Goal: Information Seeking & Learning: Check status

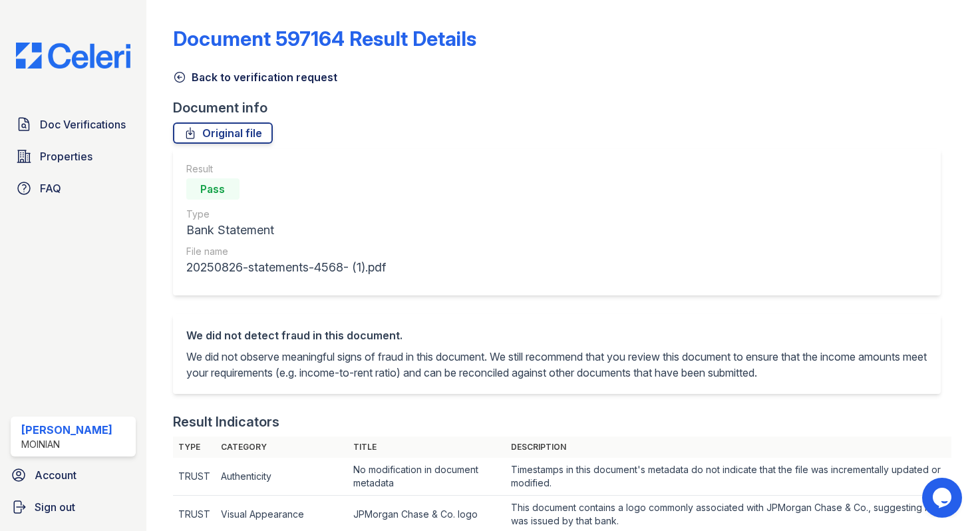
click at [180, 83] on icon at bounding box center [179, 77] width 13 height 13
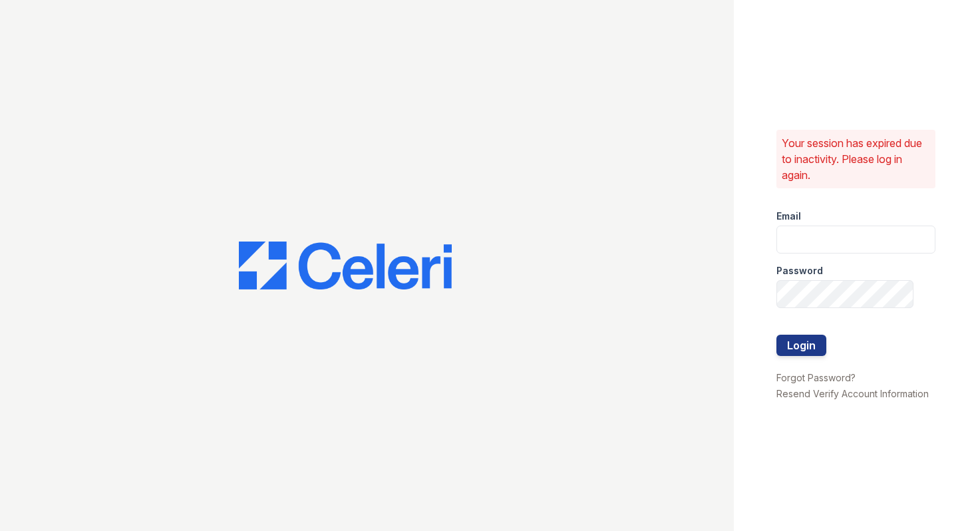
type input "shiv@auranewyork.com"
click at [810, 344] on button "Login" at bounding box center [801, 345] width 50 height 21
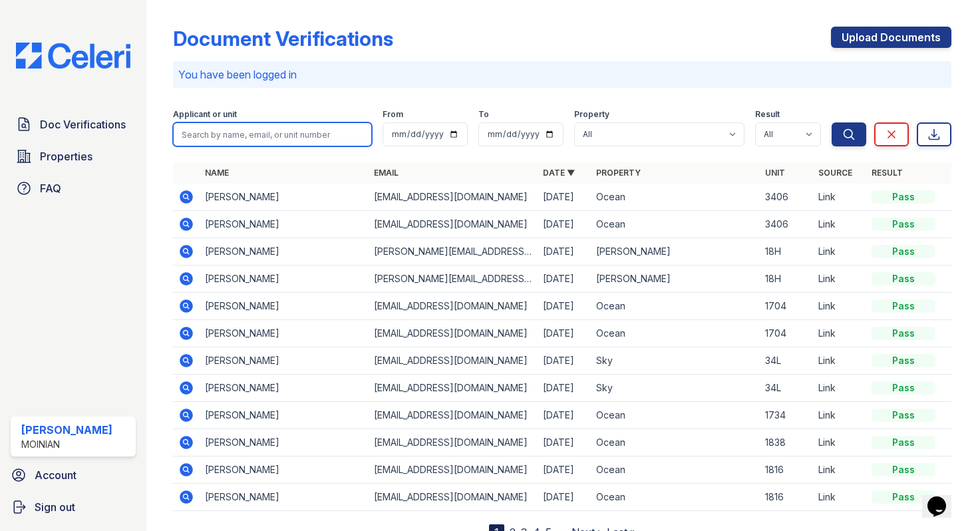
click at [255, 139] on input "search" at bounding box center [272, 134] width 199 height 24
type input "mark"
click at [832, 122] on button "Search" at bounding box center [849, 134] width 35 height 24
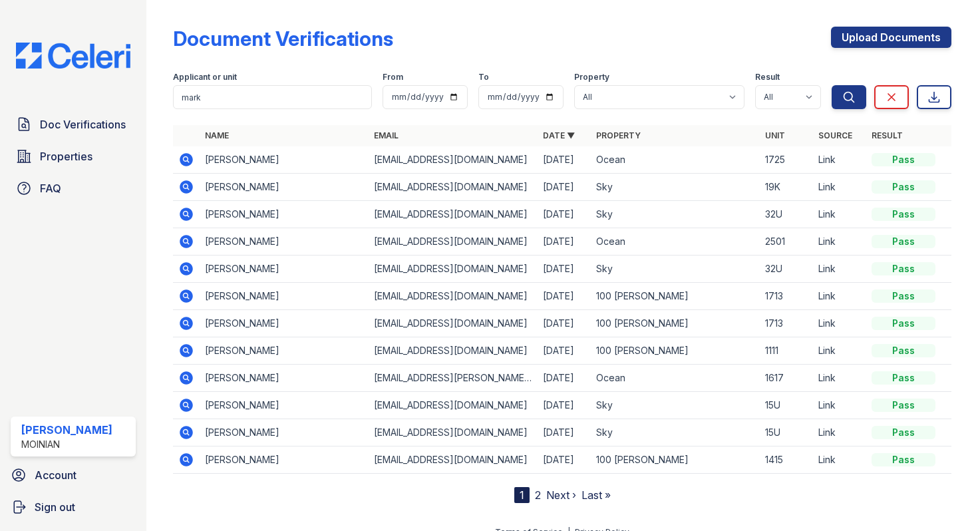
click at [185, 159] on icon at bounding box center [185, 158] width 3 height 3
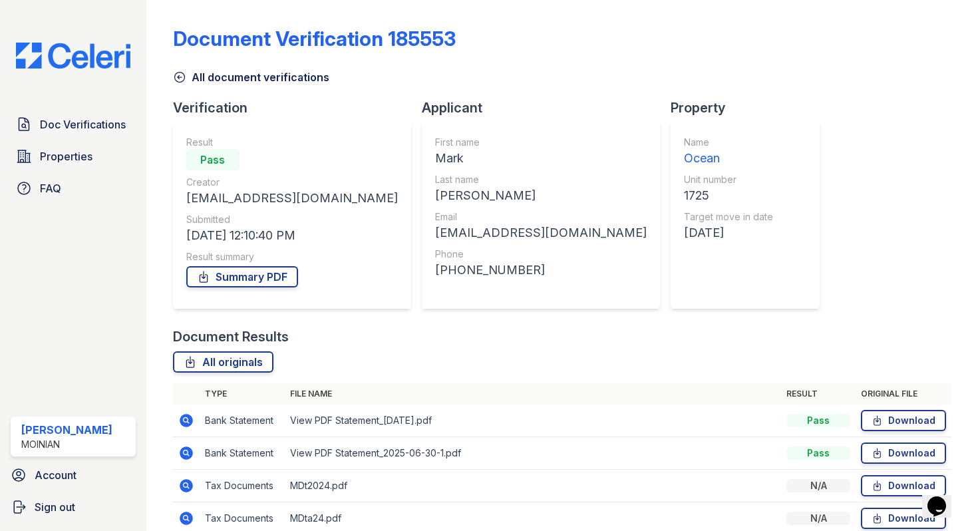
click at [182, 76] on icon at bounding box center [179, 77] width 13 height 13
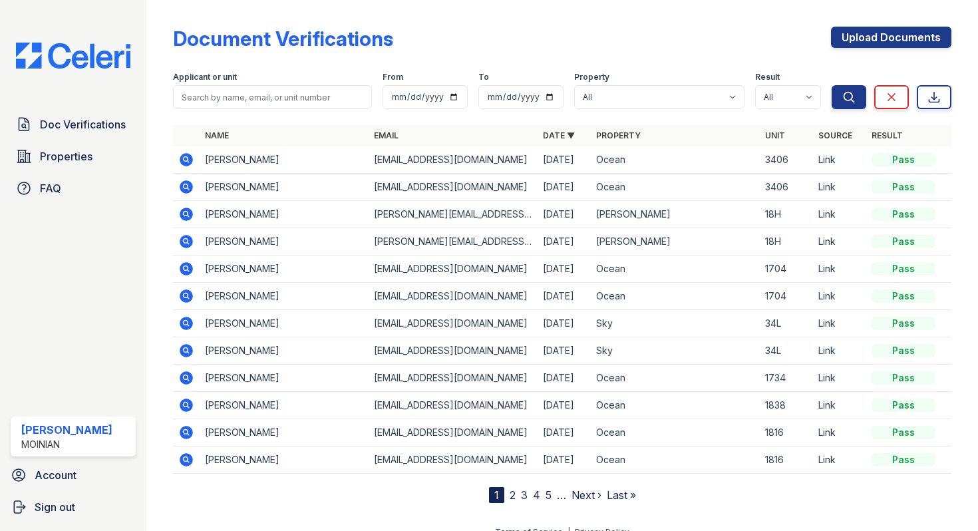
click at [510, 495] on link "2" at bounding box center [513, 494] width 6 height 13
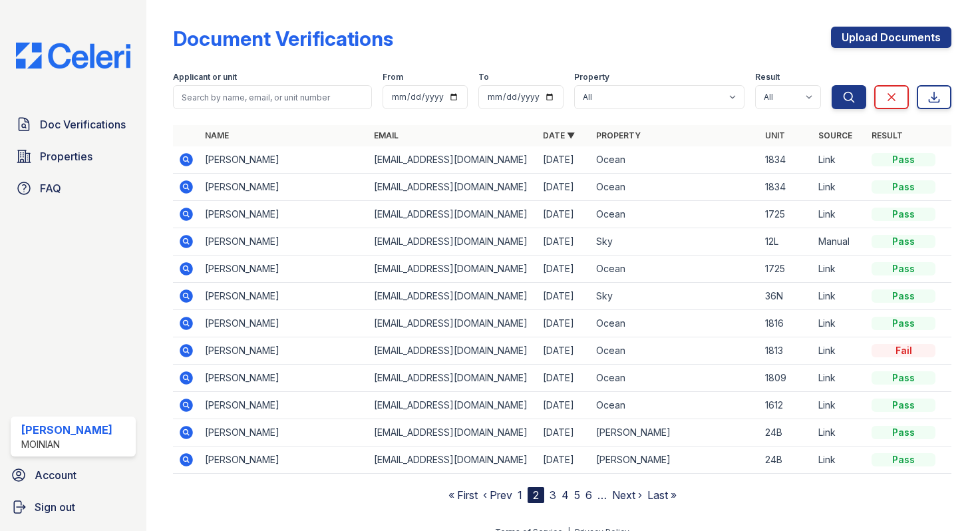
click at [522, 496] on link "1" at bounding box center [520, 494] width 5 height 13
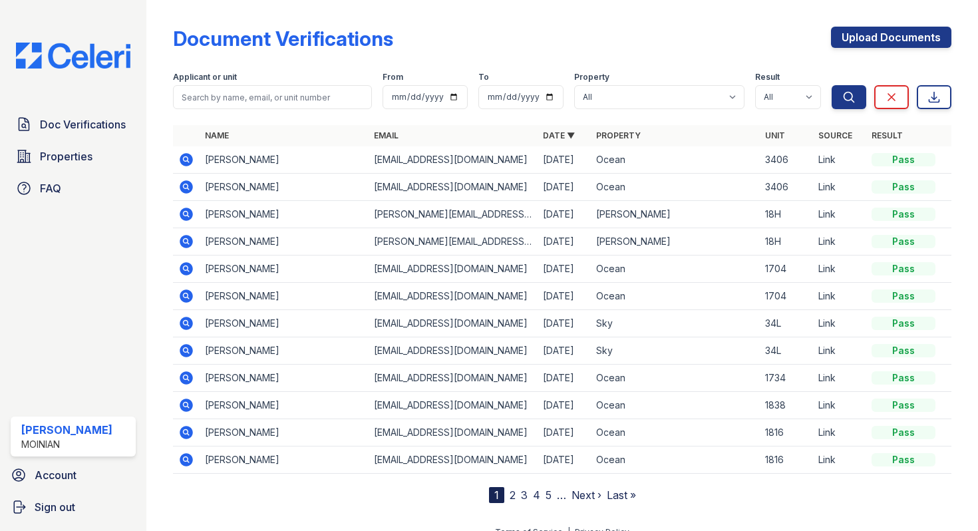
click at [513, 494] on link "2" at bounding box center [513, 494] width 6 height 13
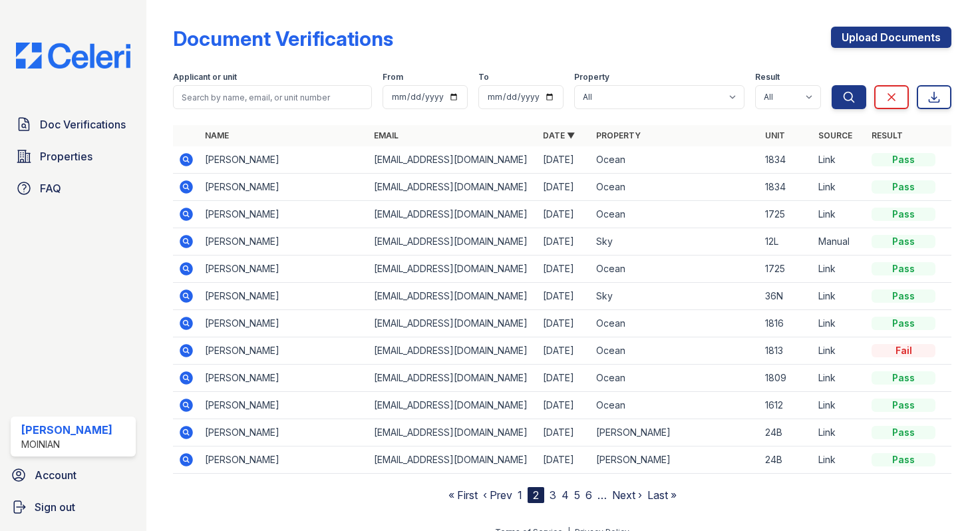
click at [189, 215] on icon at bounding box center [186, 214] width 13 height 13
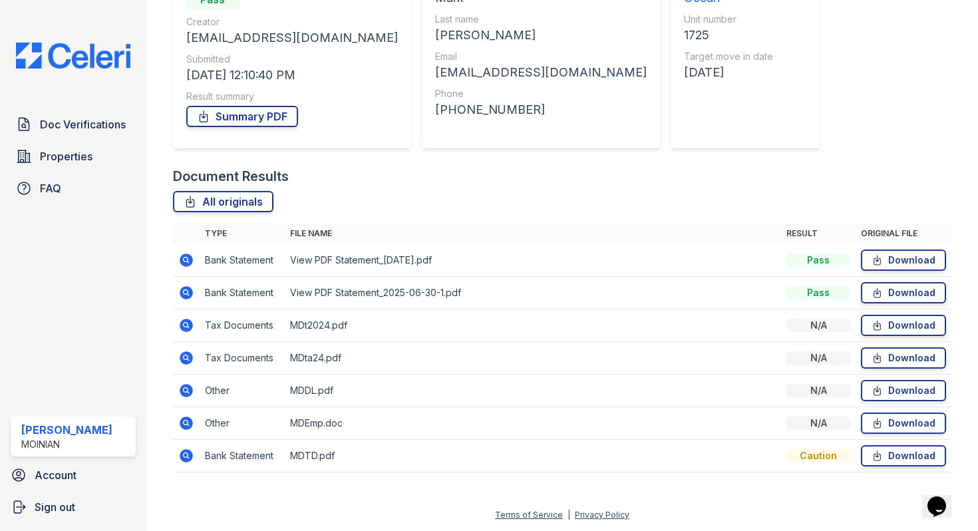
click at [186, 323] on icon at bounding box center [186, 325] width 16 height 16
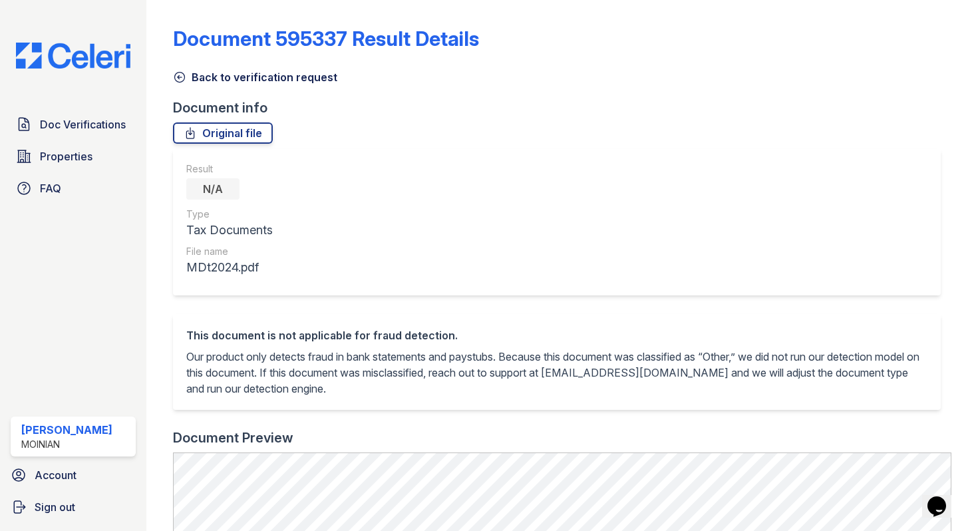
click at [183, 79] on icon at bounding box center [179, 77] width 13 height 13
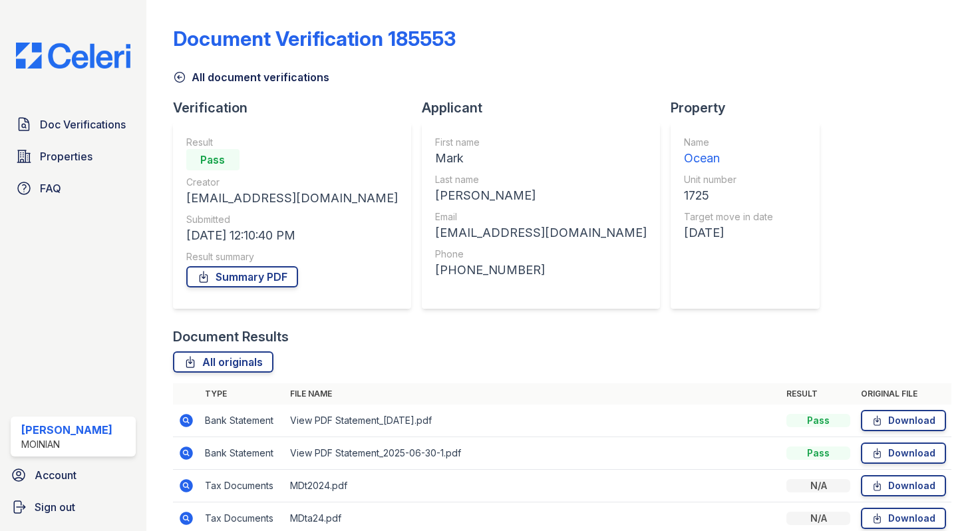
click at [191, 75] on link "All document verifications" at bounding box center [251, 77] width 156 height 16
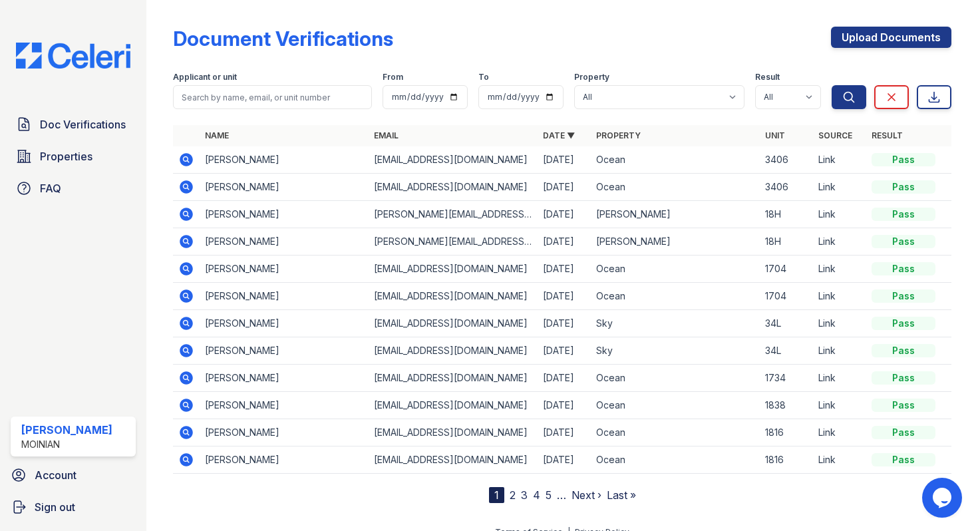
scroll to position [17, 0]
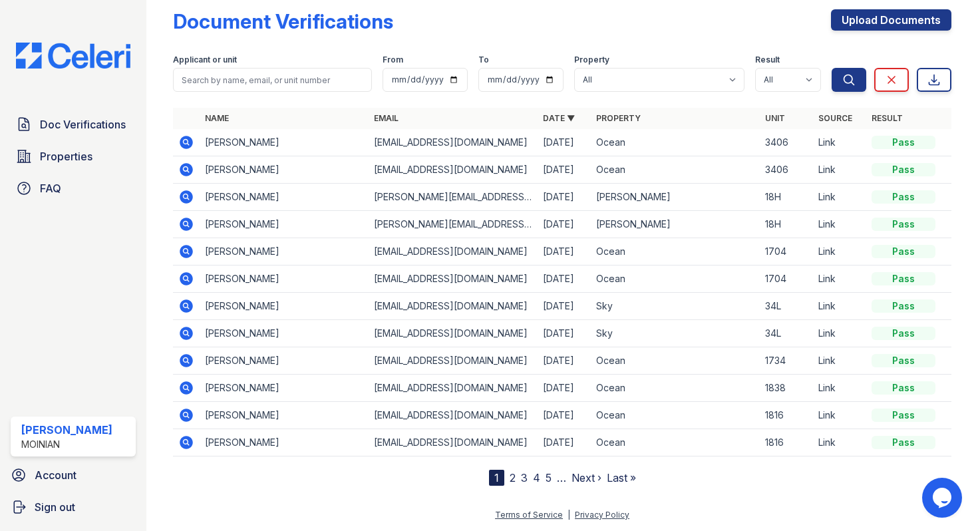
click at [516, 480] on nav "1 2 3 4 5 … Next › Last »" at bounding box center [562, 478] width 147 height 16
click at [504, 474] on nav "1 2 3 4 5 … Next › Last »" at bounding box center [562, 478] width 147 height 16
click at [512, 478] on link "2" at bounding box center [513, 477] width 6 height 13
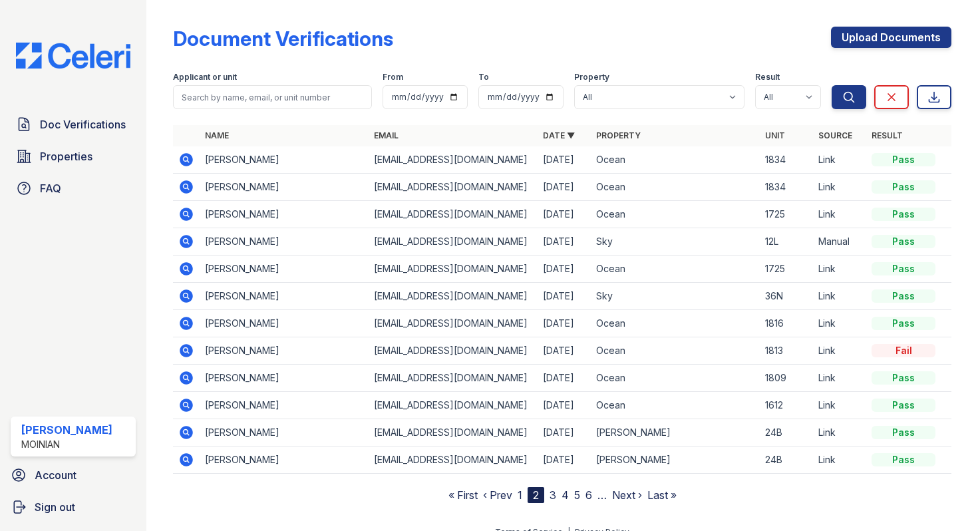
click at [185, 218] on icon at bounding box center [186, 214] width 13 height 13
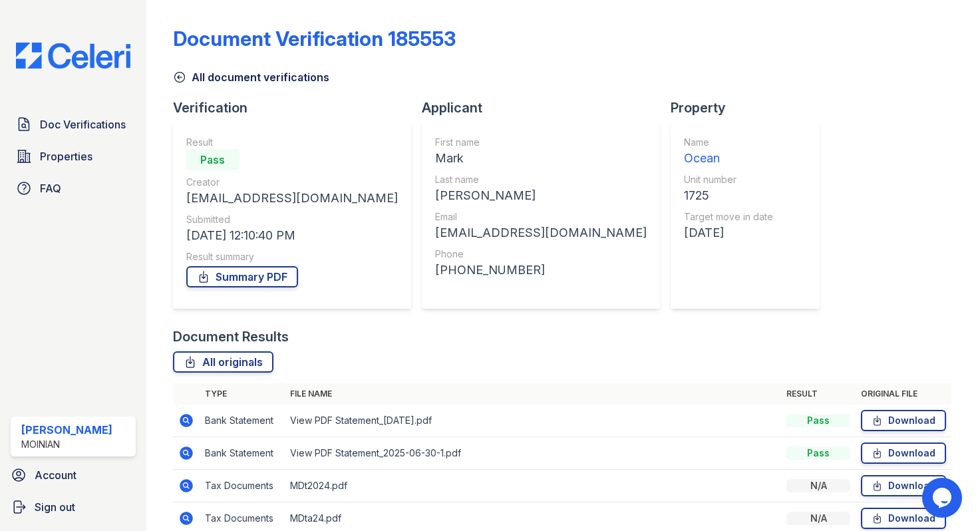
click at [184, 77] on icon at bounding box center [179, 78] width 10 height 10
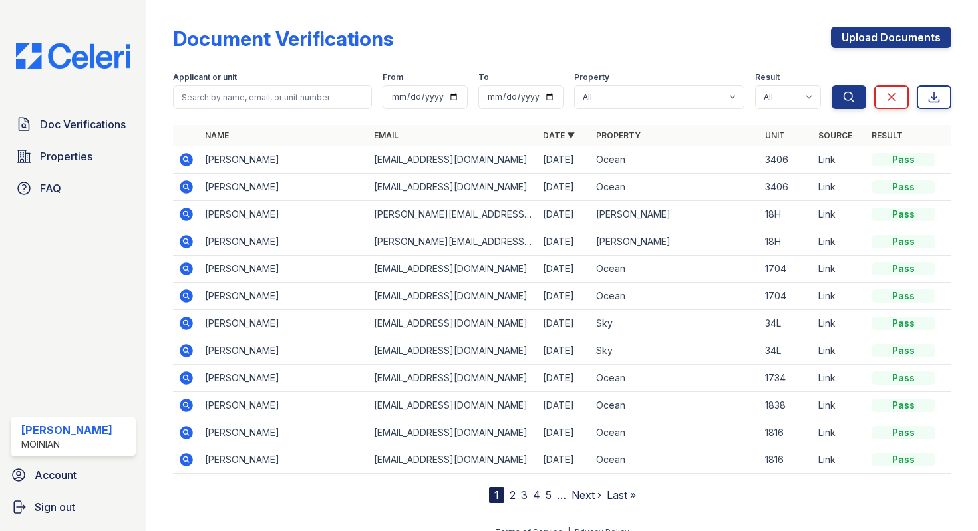
click at [515, 494] on nav "1 2 3 4 5 … Next › Last »" at bounding box center [562, 495] width 147 height 16
click at [511, 495] on link "2" at bounding box center [513, 494] width 6 height 13
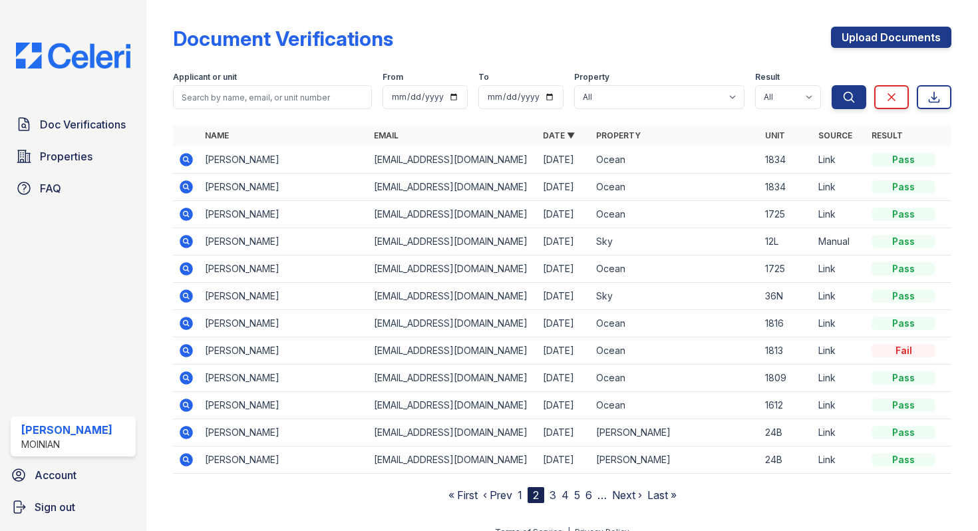
click at [180, 216] on icon at bounding box center [186, 214] width 13 height 13
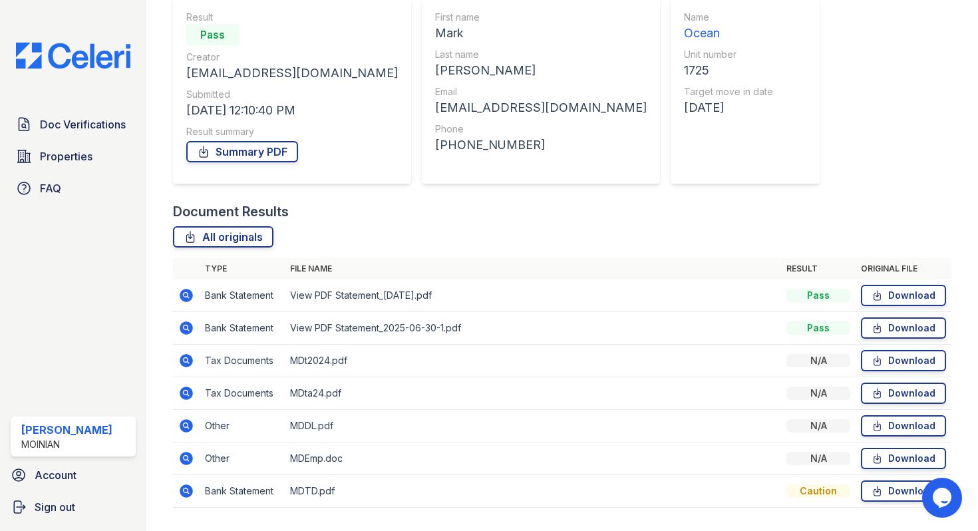
scroll to position [160, 0]
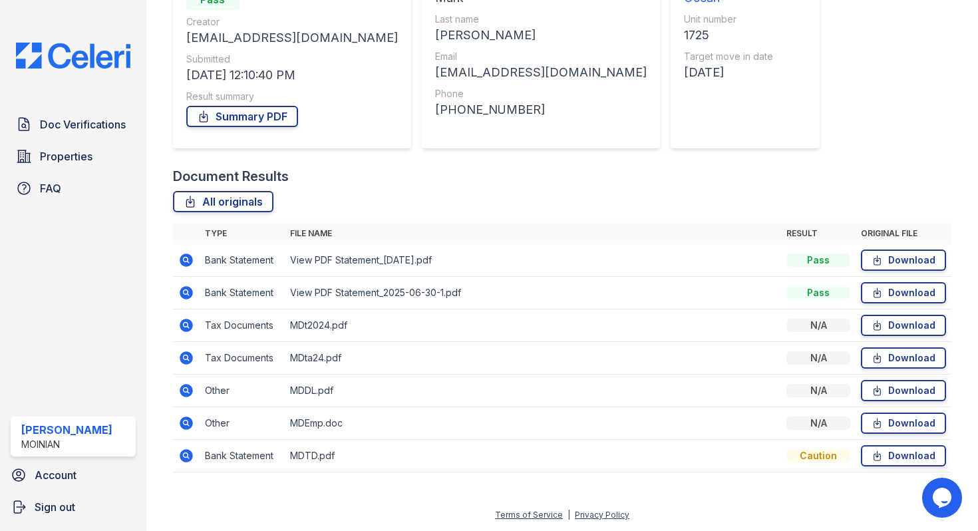
click at [188, 292] on icon at bounding box center [186, 293] width 16 height 16
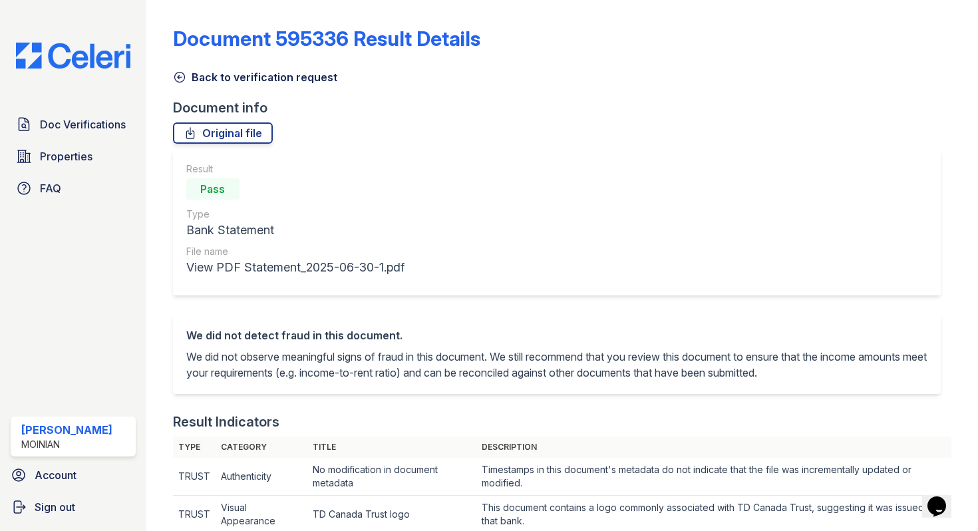
click at [180, 79] on icon at bounding box center [179, 77] width 13 height 13
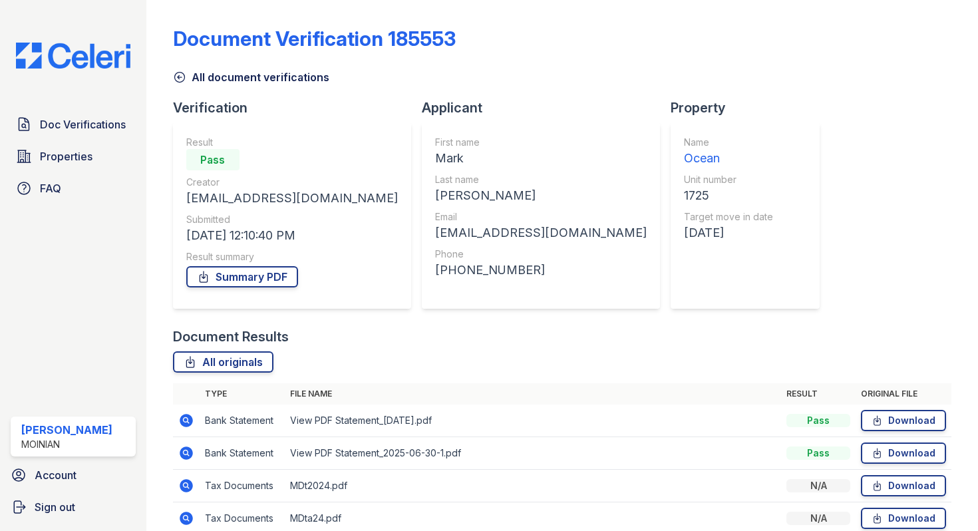
scroll to position [147, 0]
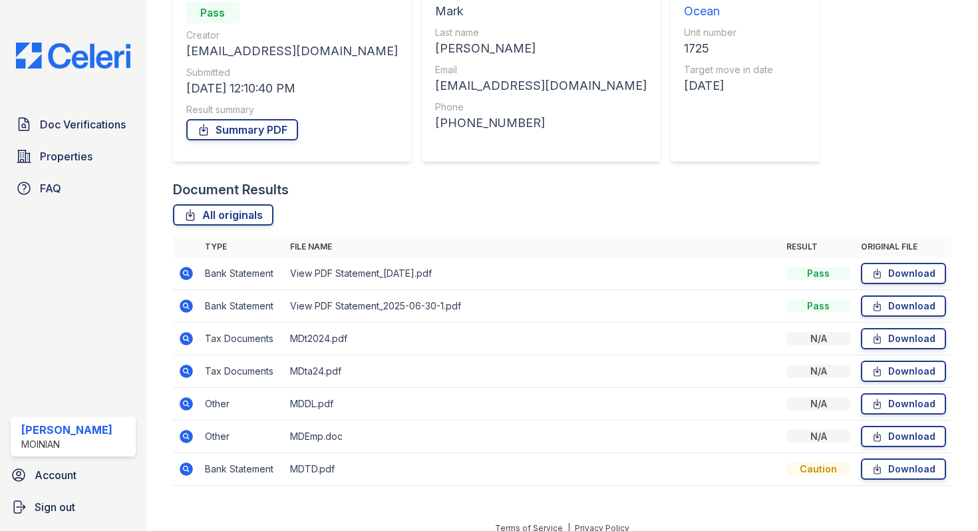
click at [181, 471] on icon at bounding box center [186, 468] width 13 height 13
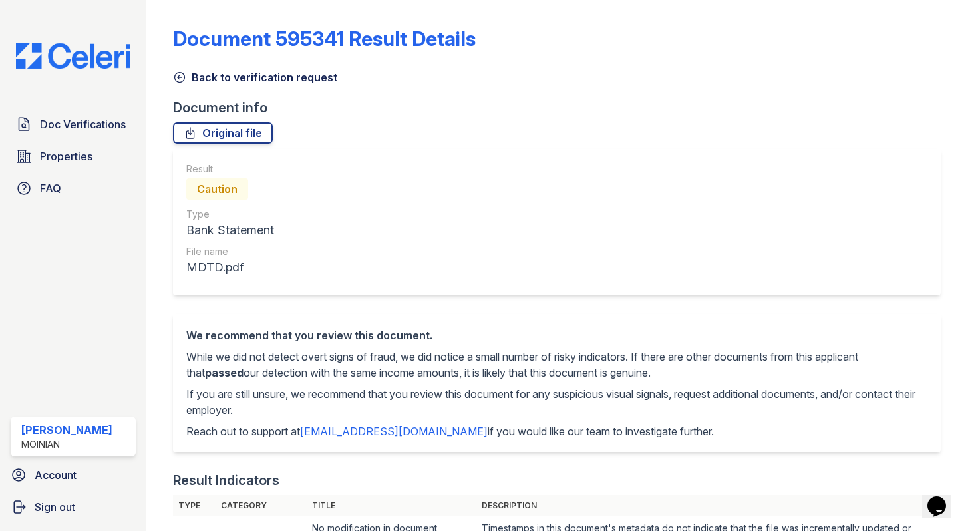
click at [179, 81] on icon at bounding box center [179, 77] width 13 height 13
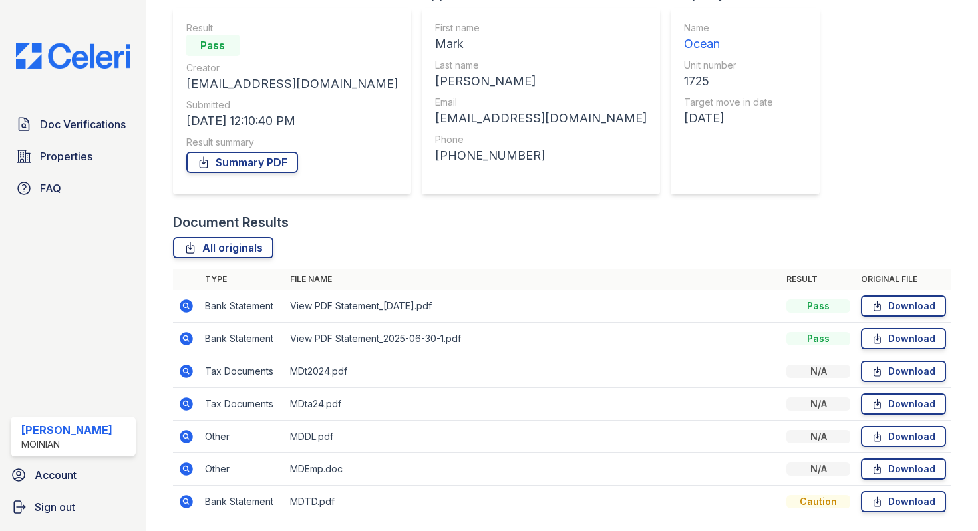
scroll to position [160, 0]
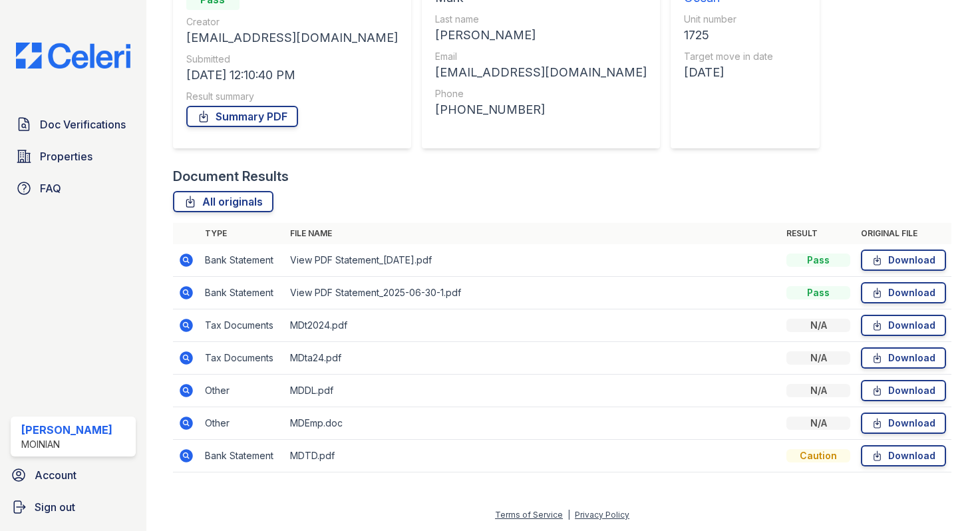
click at [186, 358] on icon at bounding box center [185, 356] width 3 height 3
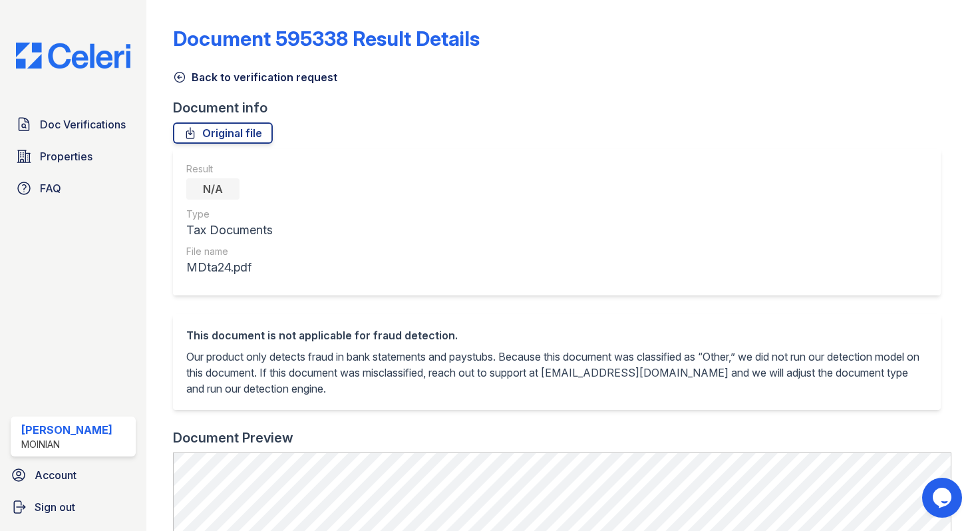
click at [180, 73] on icon at bounding box center [179, 78] width 10 height 10
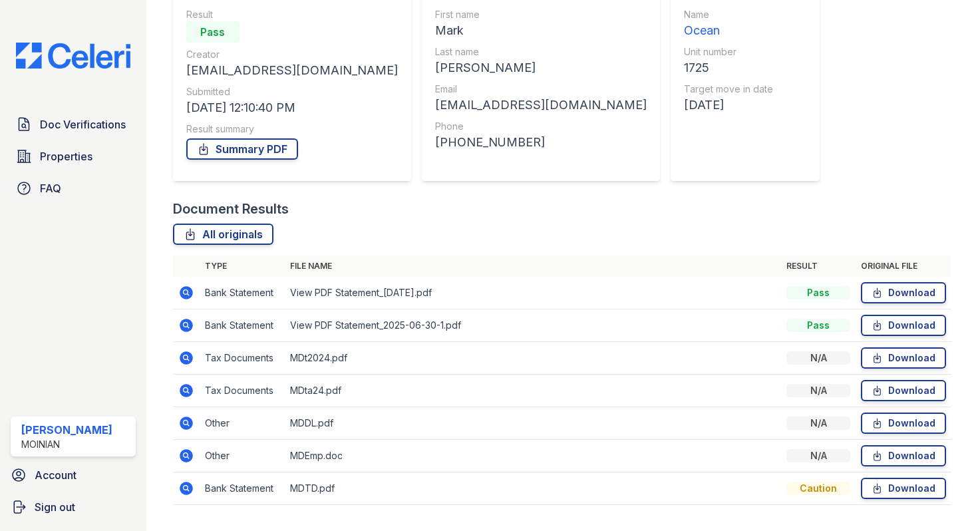
scroll to position [160, 0]
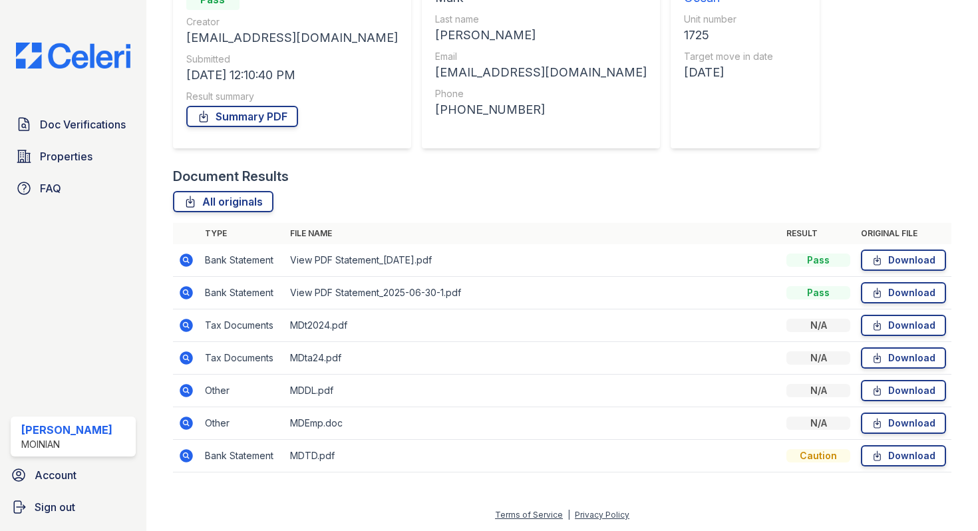
click at [188, 327] on icon at bounding box center [186, 325] width 13 height 13
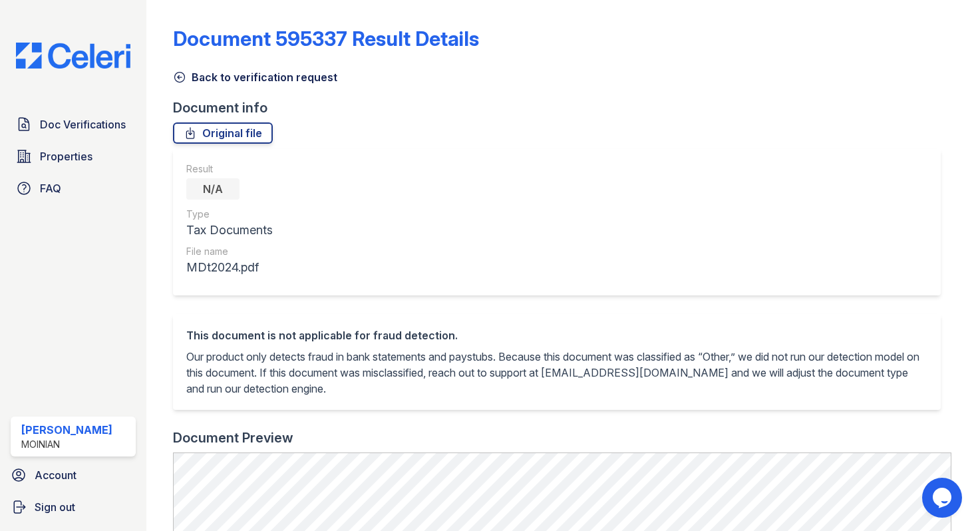
click at [180, 77] on icon at bounding box center [179, 77] width 13 height 13
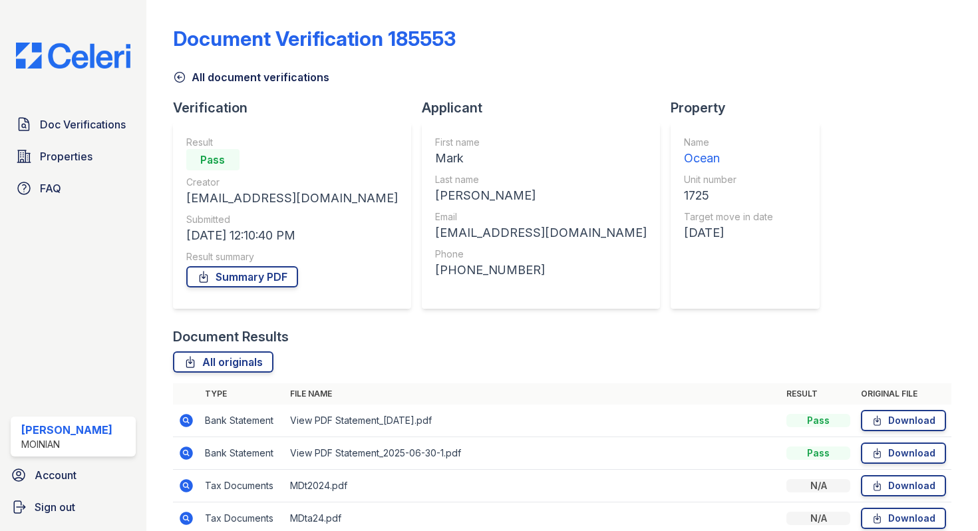
click at [177, 78] on icon at bounding box center [179, 77] width 13 height 13
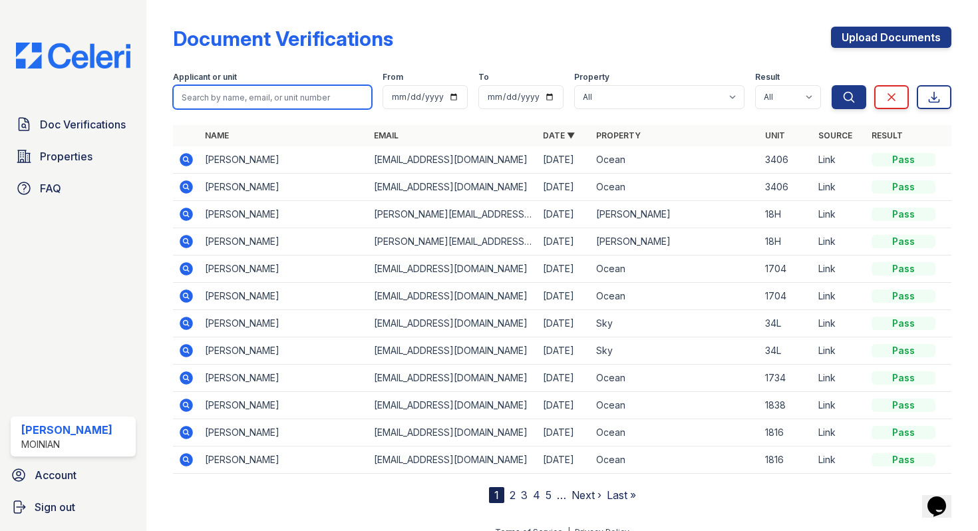
click at [265, 94] on input "search" at bounding box center [272, 97] width 199 height 24
type input "mark"
click at [832, 85] on button "Search" at bounding box center [849, 97] width 35 height 24
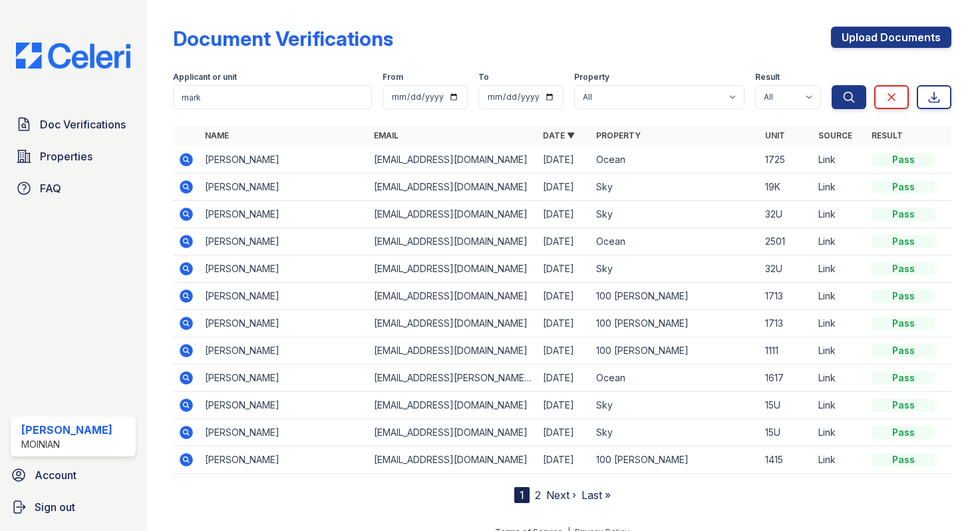
click at [188, 156] on icon at bounding box center [186, 159] width 13 height 13
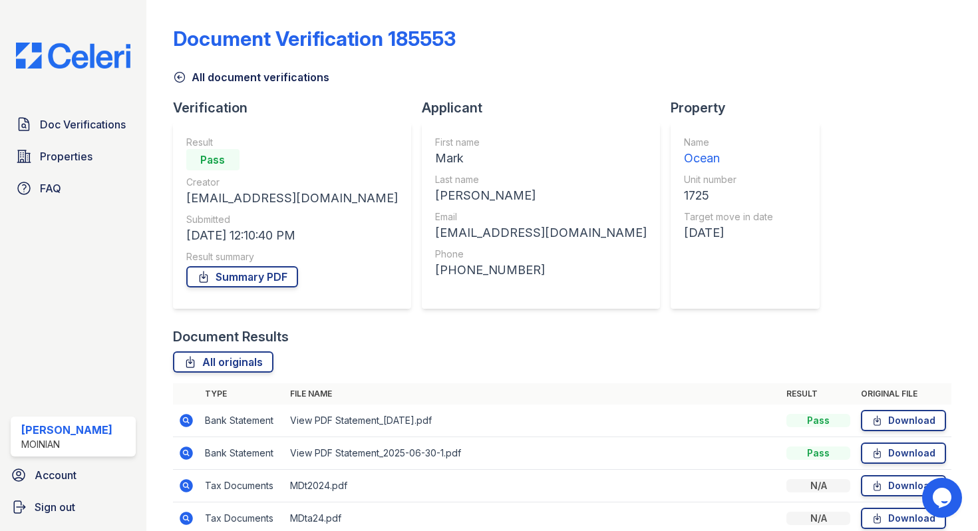
scroll to position [160, 0]
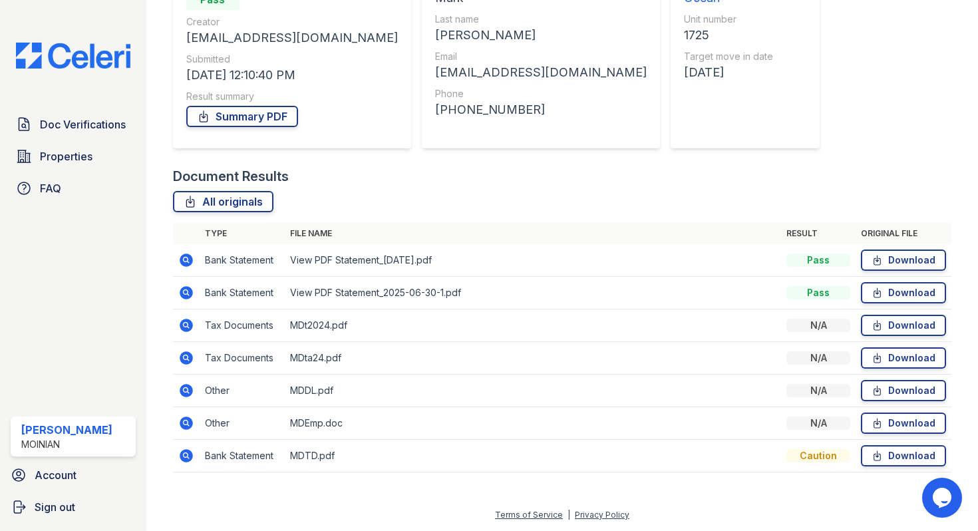
click at [191, 425] on icon at bounding box center [186, 422] width 13 height 13
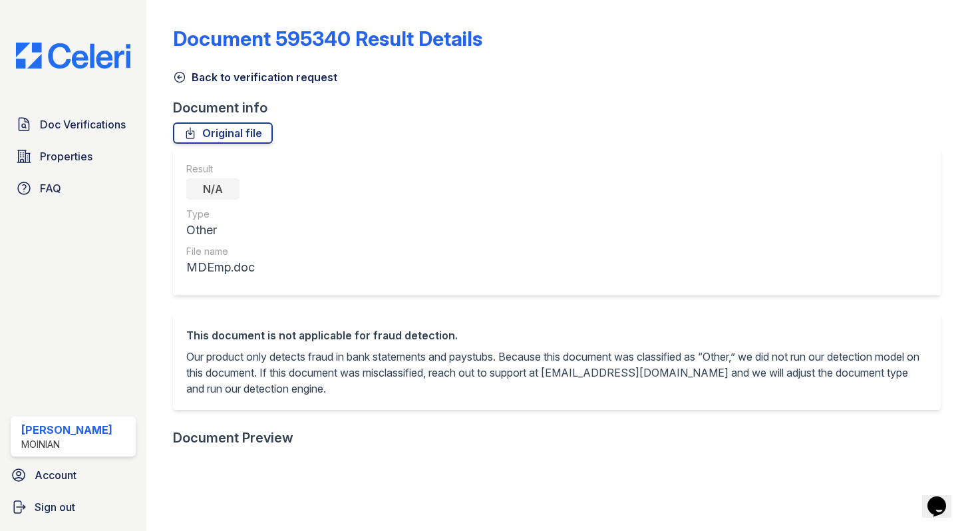
click at [185, 76] on icon at bounding box center [179, 77] width 13 height 13
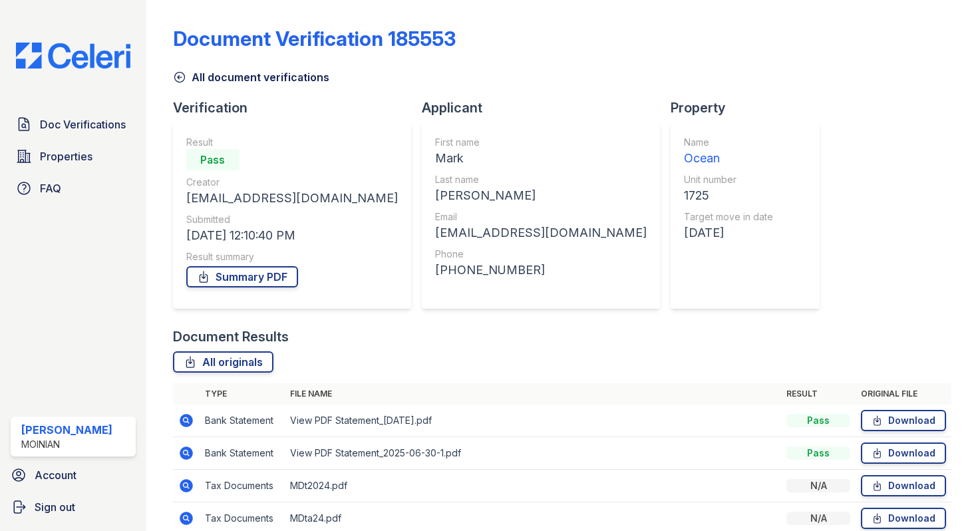
click at [178, 81] on icon at bounding box center [179, 77] width 13 height 13
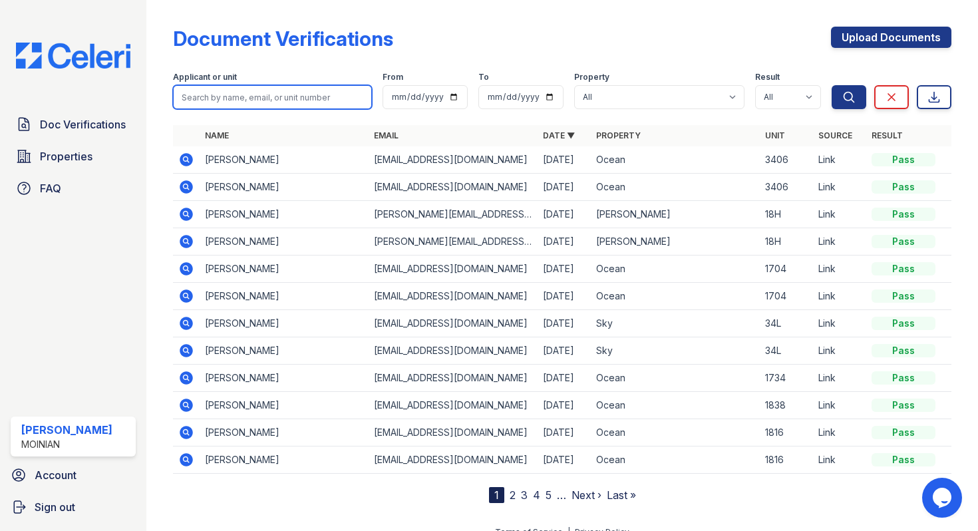
click at [238, 93] on input "search" at bounding box center [272, 97] width 199 height 24
type input "mark d"
click at [832, 85] on button "Search" at bounding box center [849, 97] width 35 height 24
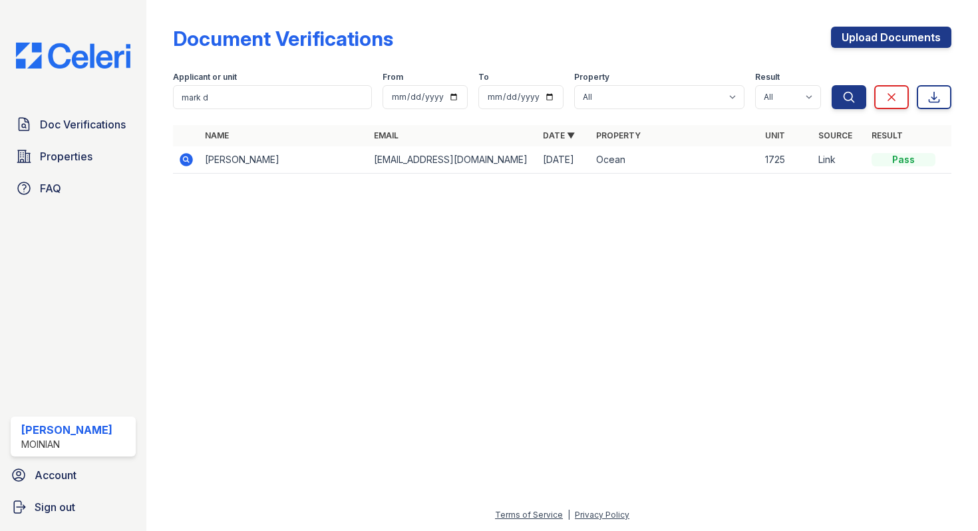
click at [183, 152] on icon at bounding box center [186, 160] width 16 height 16
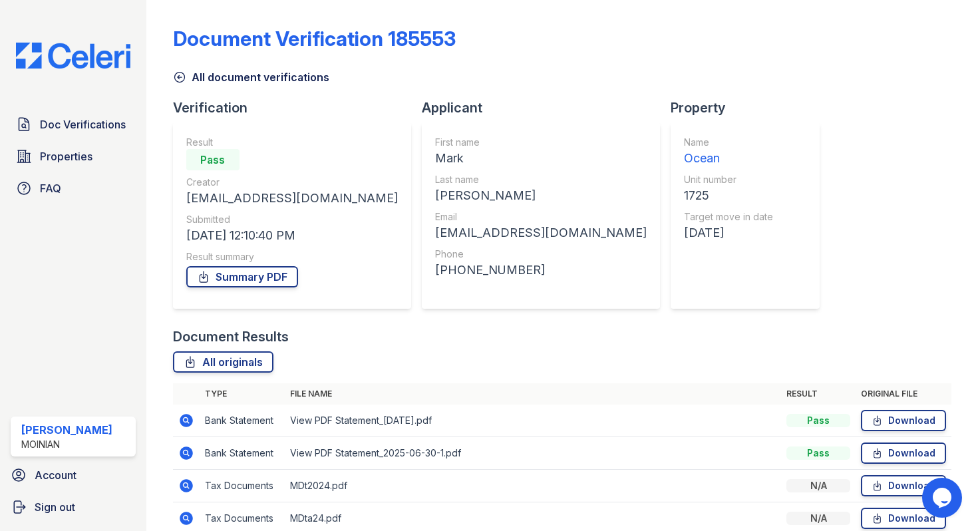
scroll to position [160, 0]
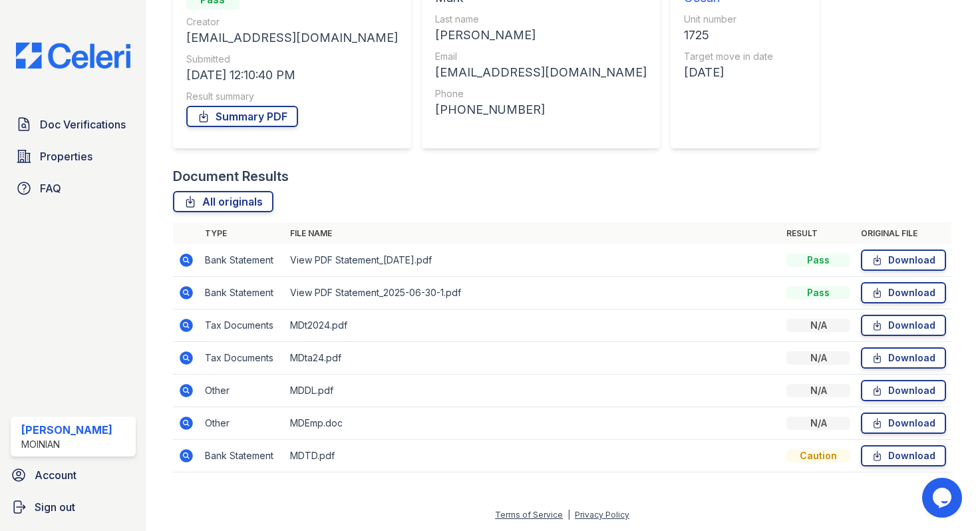
click at [186, 325] on icon at bounding box center [185, 324] width 3 height 3
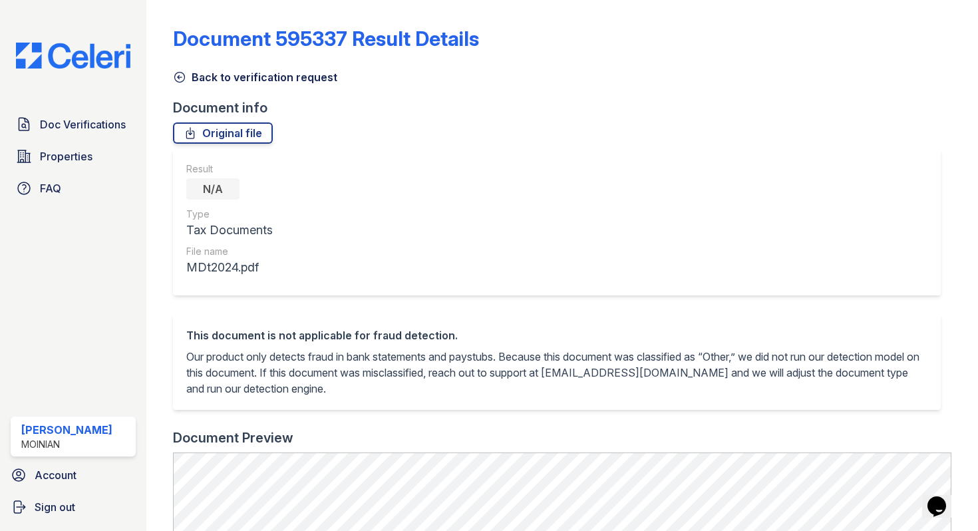
click at [181, 79] on icon at bounding box center [179, 77] width 13 height 13
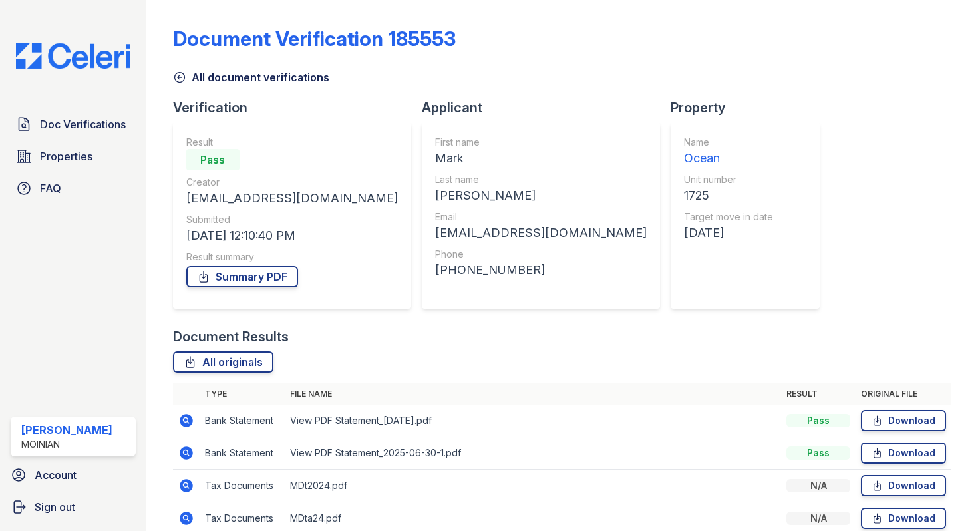
click at [177, 82] on icon at bounding box center [179, 77] width 13 height 13
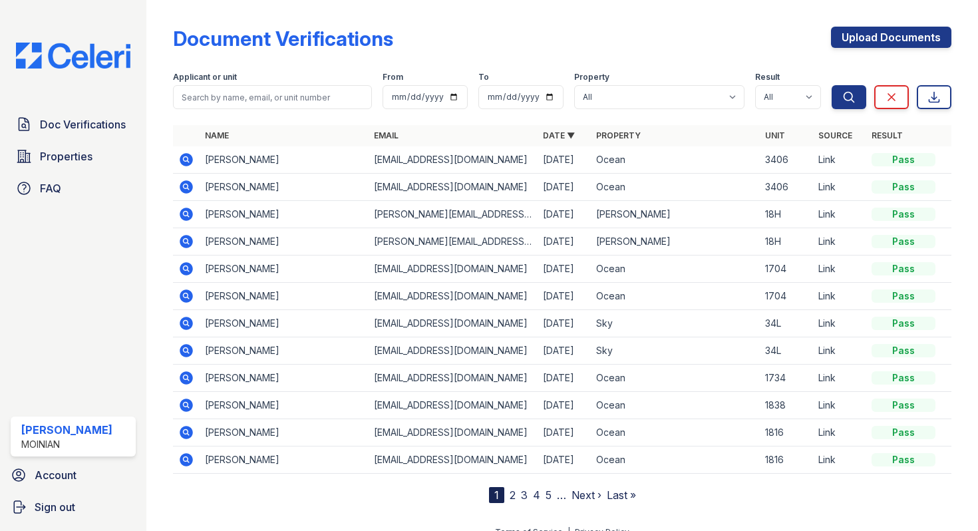
click at [510, 496] on link "2" at bounding box center [513, 494] width 6 height 13
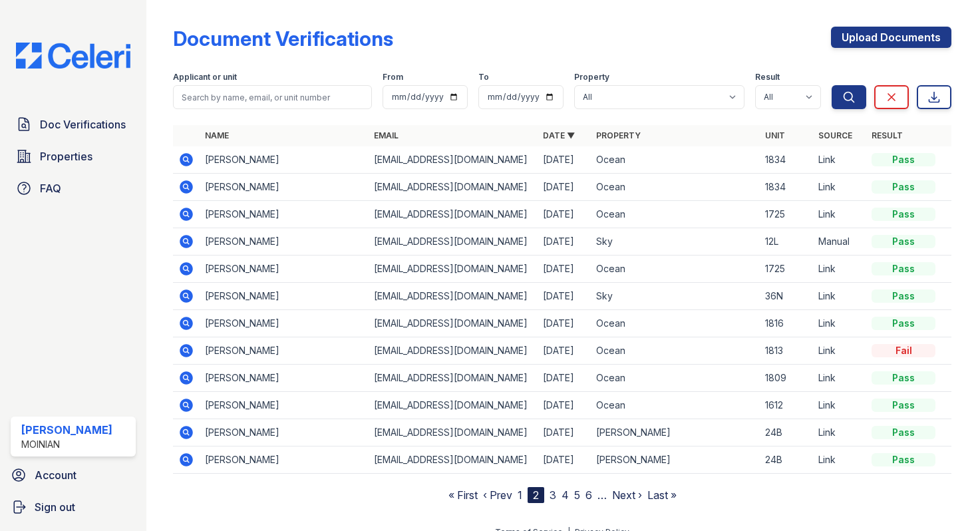
click at [190, 269] on icon at bounding box center [186, 268] width 13 height 13
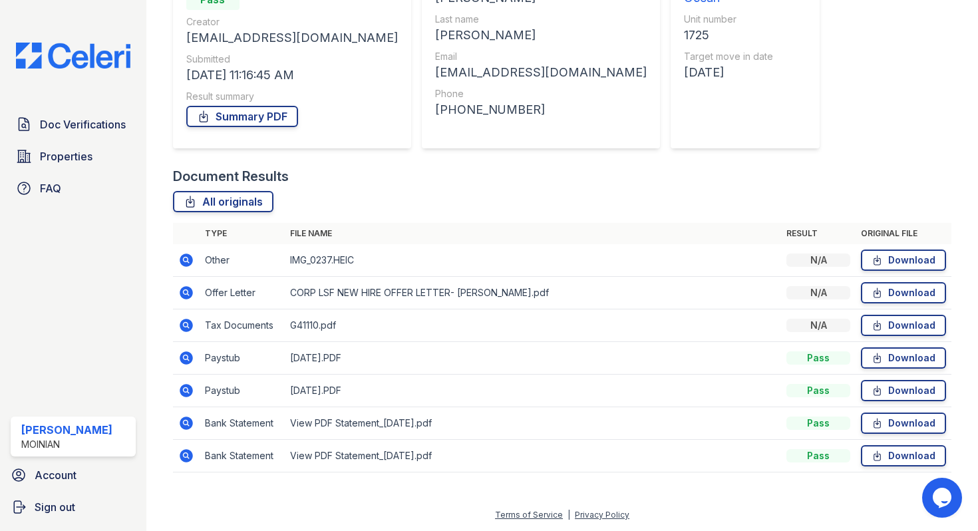
click at [185, 295] on icon at bounding box center [186, 292] width 13 height 13
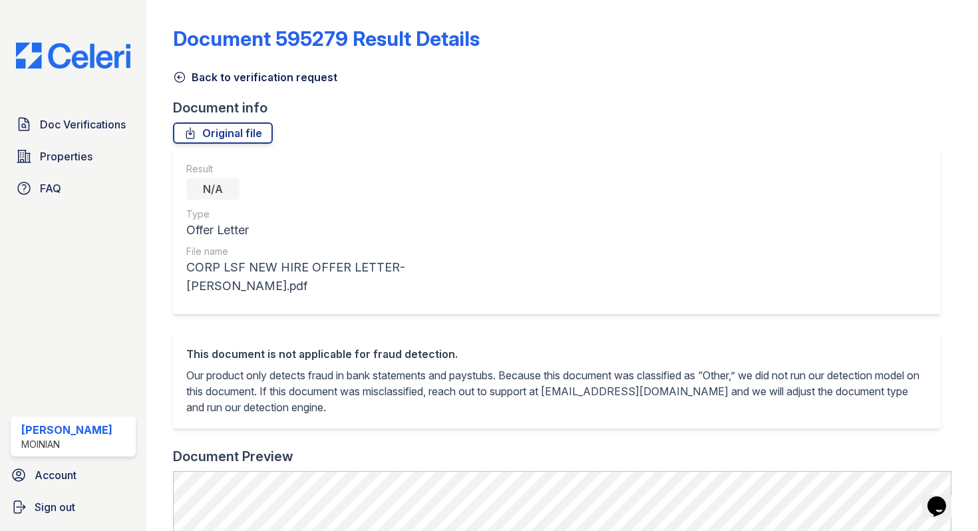
click at [182, 73] on icon at bounding box center [179, 78] width 10 height 10
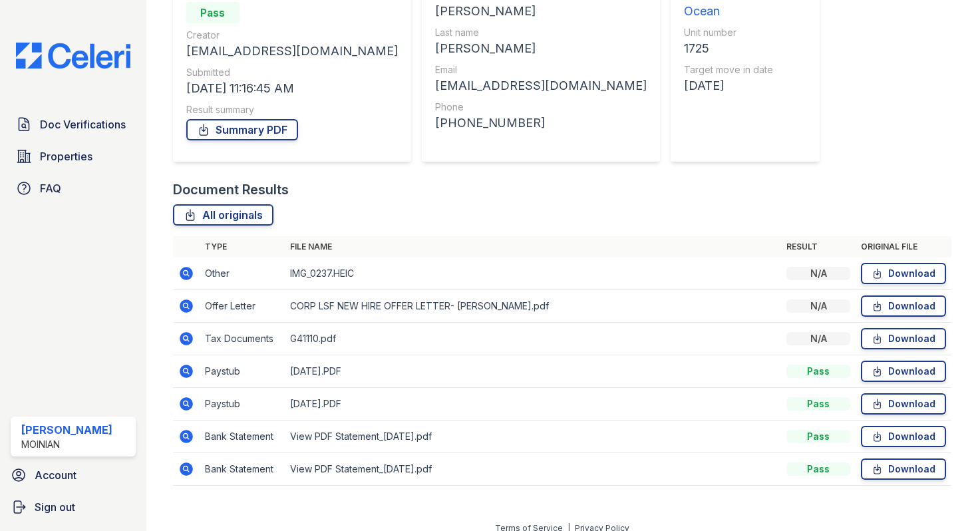
scroll to position [148, 0]
click at [187, 404] on icon at bounding box center [186, 403] width 16 height 16
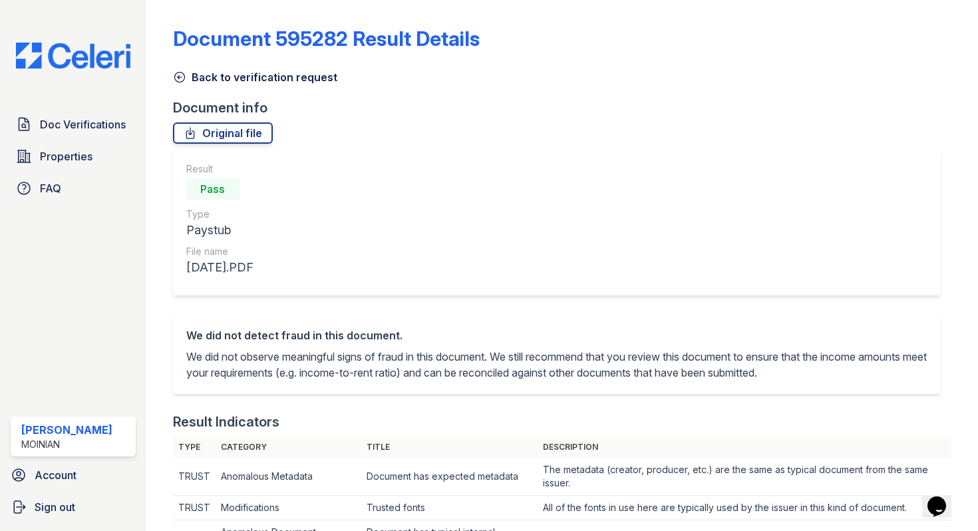
click at [177, 80] on icon at bounding box center [179, 77] width 13 height 13
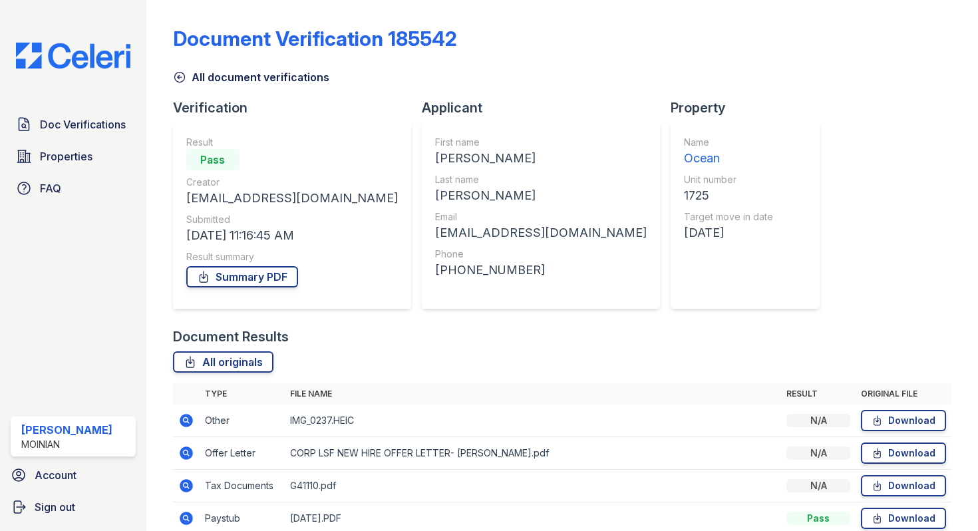
scroll to position [160, 0]
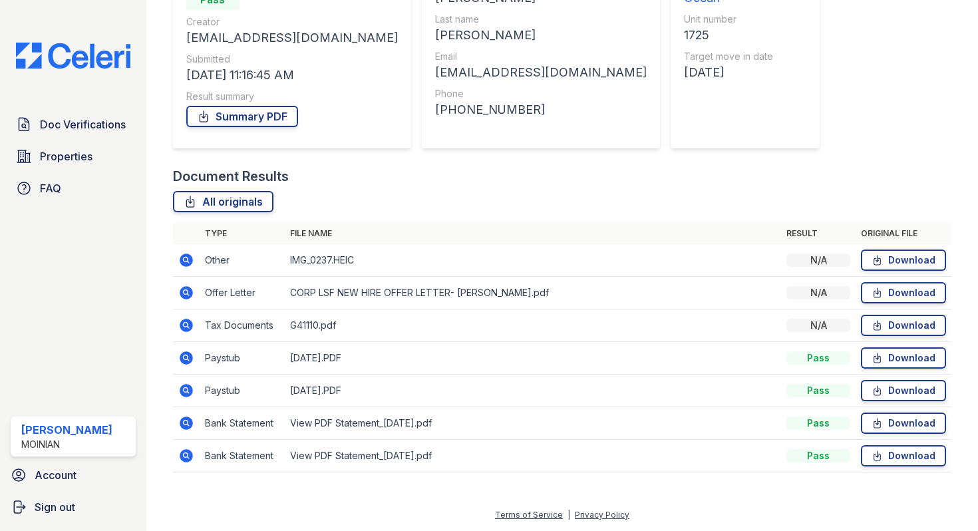
click at [193, 389] on icon at bounding box center [186, 391] width 16 height 16
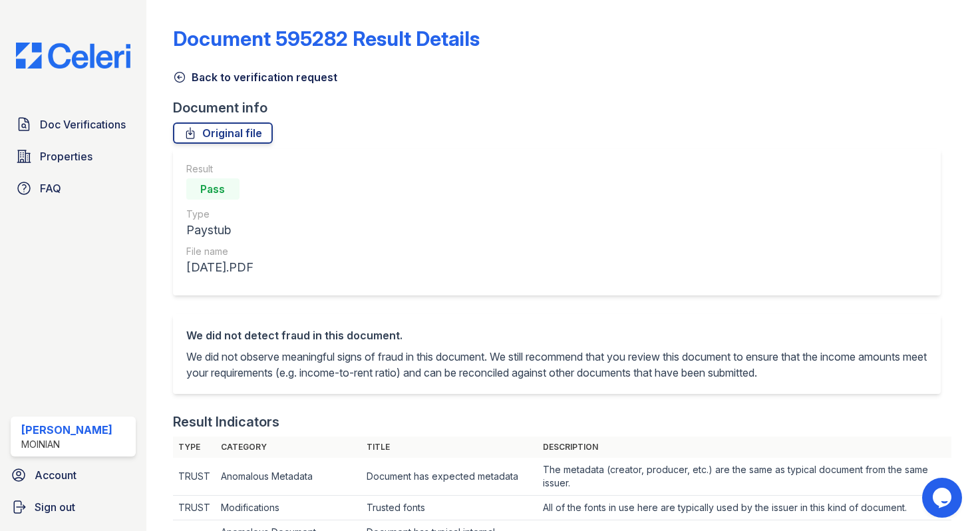
click at [182, 77] on icon at bounding box center [179, 77] width 13 height 13
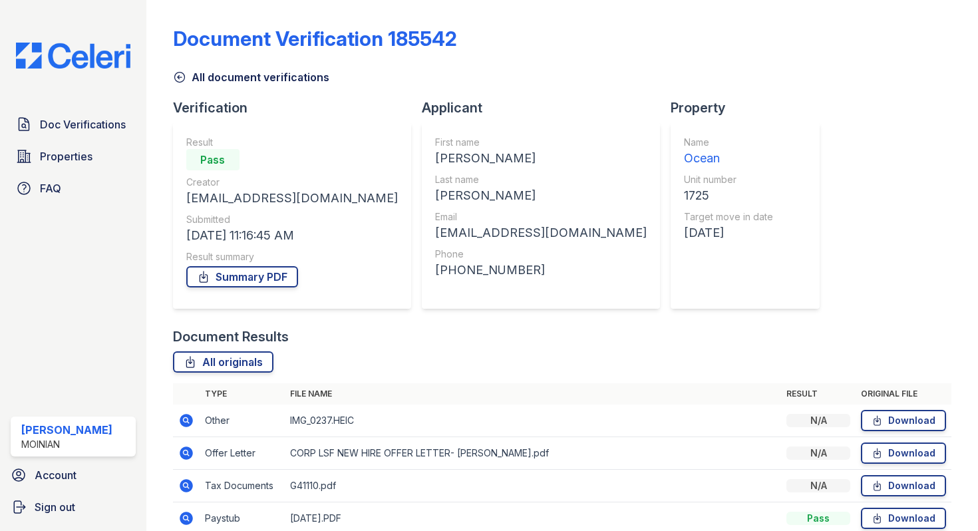
scroll to position [160, 0]
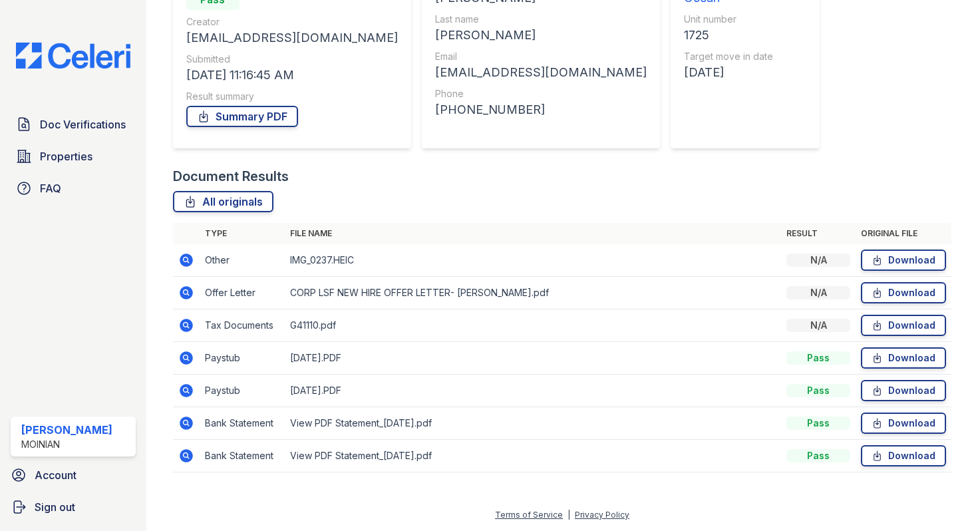
click at [186, 454] on icon at bounding box center [185, 454] width 3 height 3
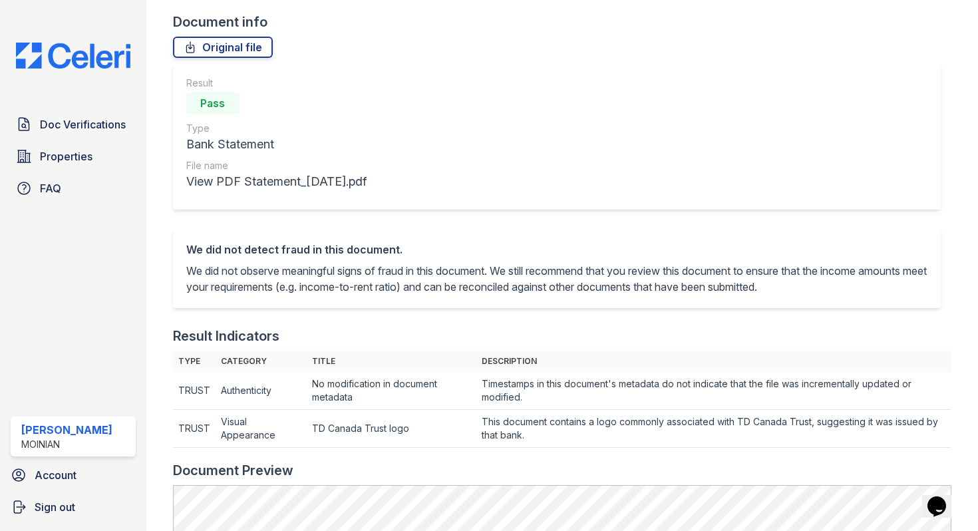
scroll to position [6, 0]
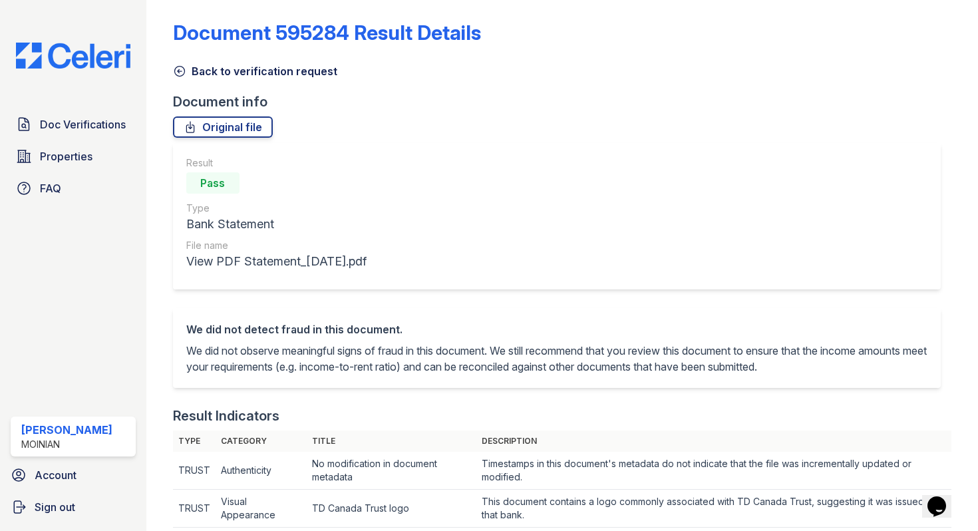
click at [183, 65] on icon at bounding box center [179, 71] width 13 height 13
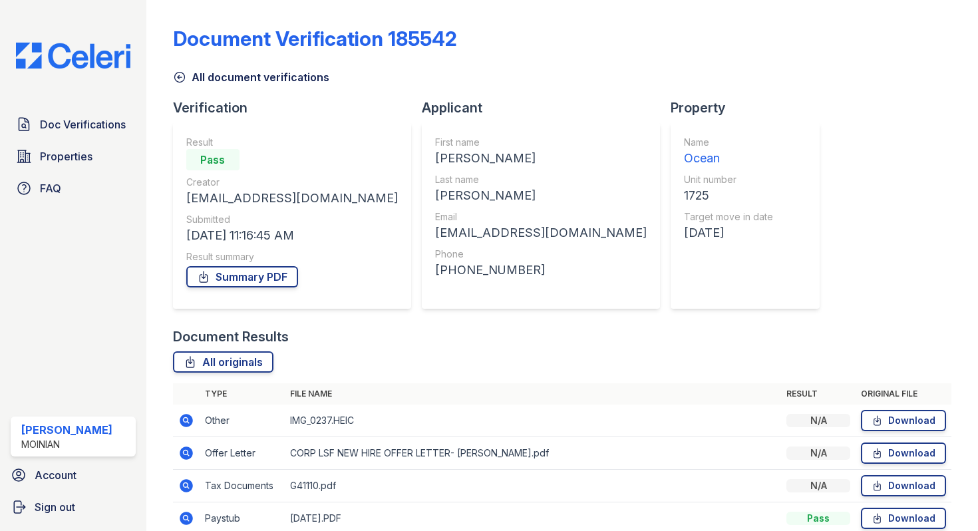
click at [180, 76] on icon at bounding box center [179, 77] width 13 height 13
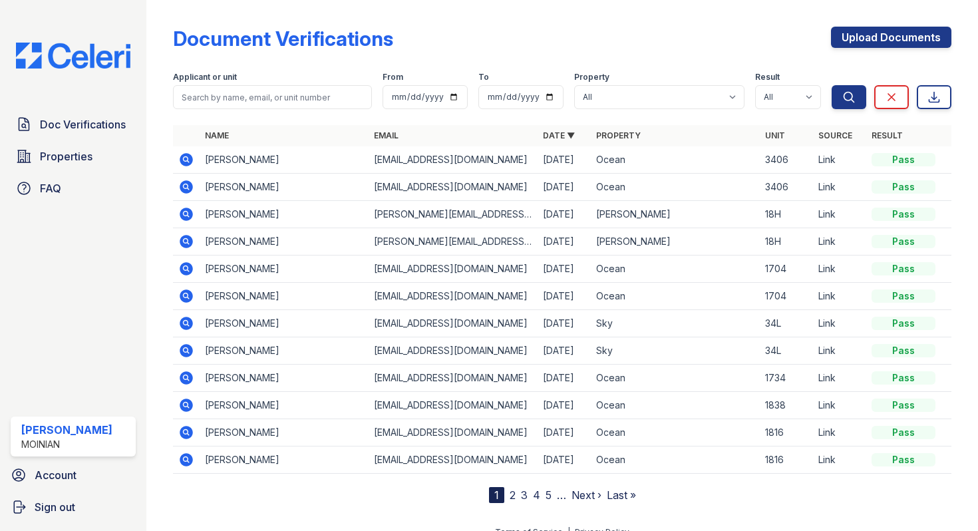
click at [514, 494] on link "2" at bounding box center [513, 494] width 6 height 13
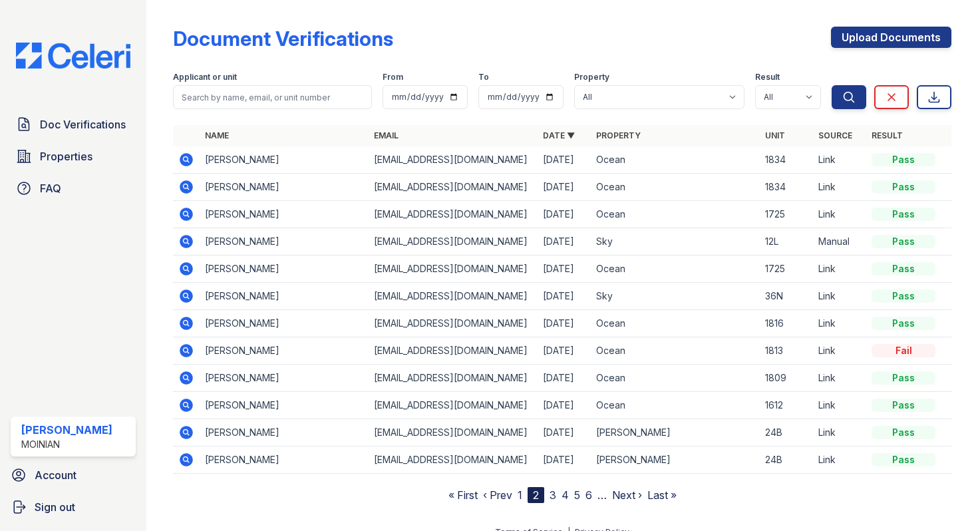
click at [186, 213] on icon at bounding box center [185, 213] width 3 height 3
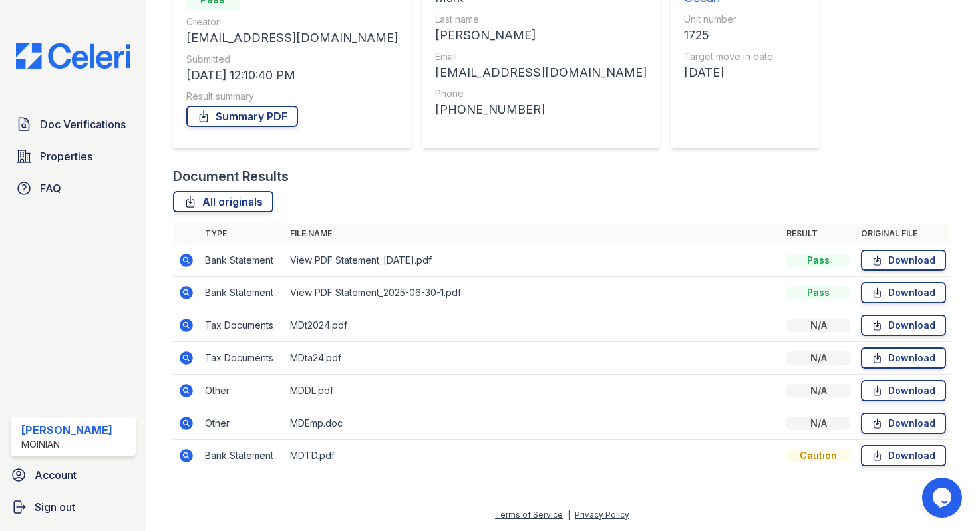
click at [186, 454] on icon at bounding box center [185, 454] width 3 height 3
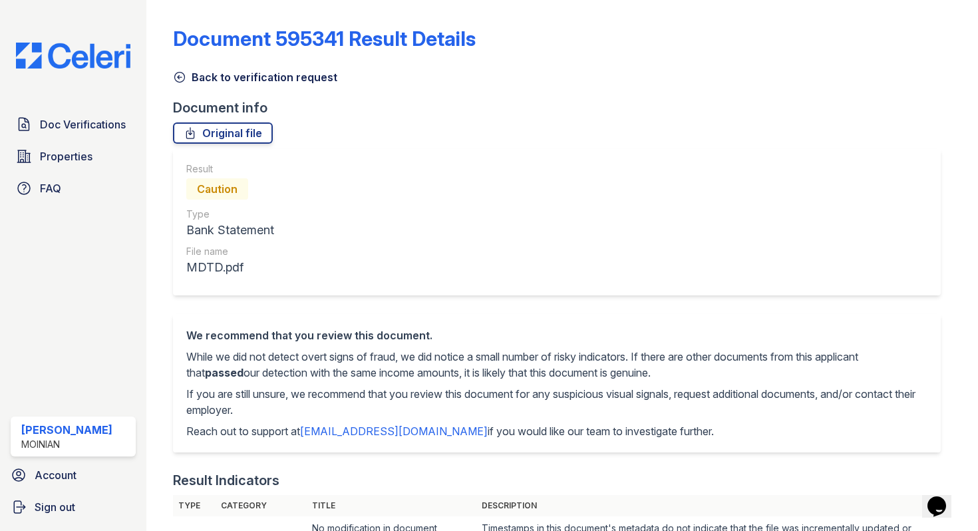
click at [181, 75] on icon at bounding box center [179, 77] width 13 height 13
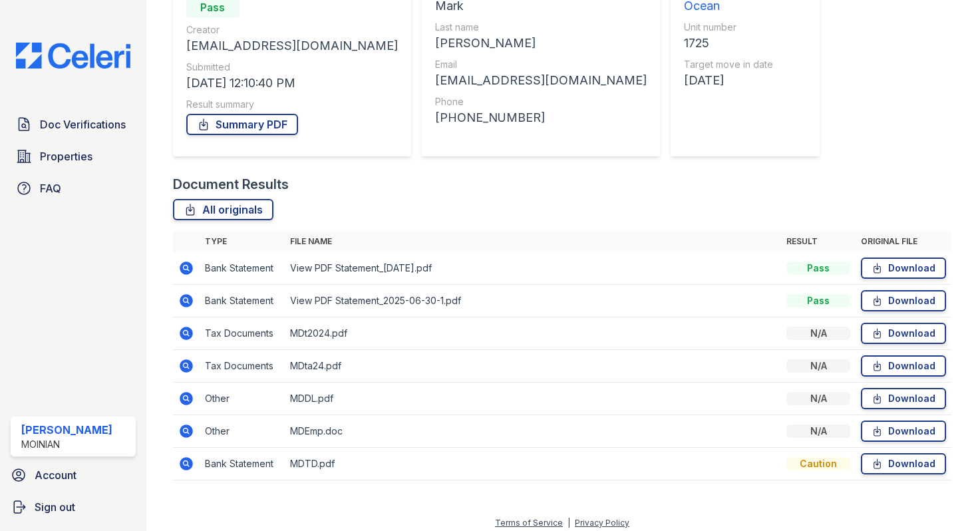
scroll to position [160, 0]
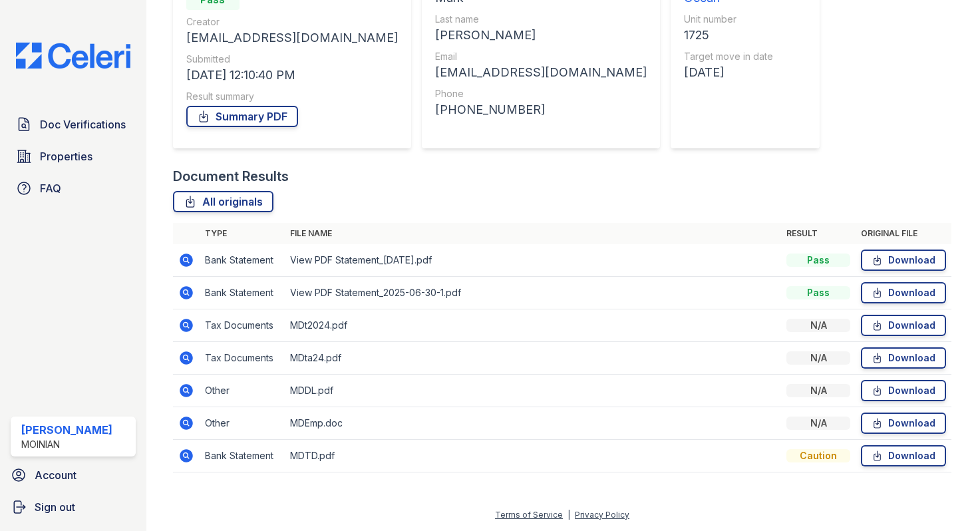
click at [185, 348] on td at bounding box center [186, 358] width 27 height 33
click at [185, 357] on icon at bounding box center [185, 356] width 3 height 3
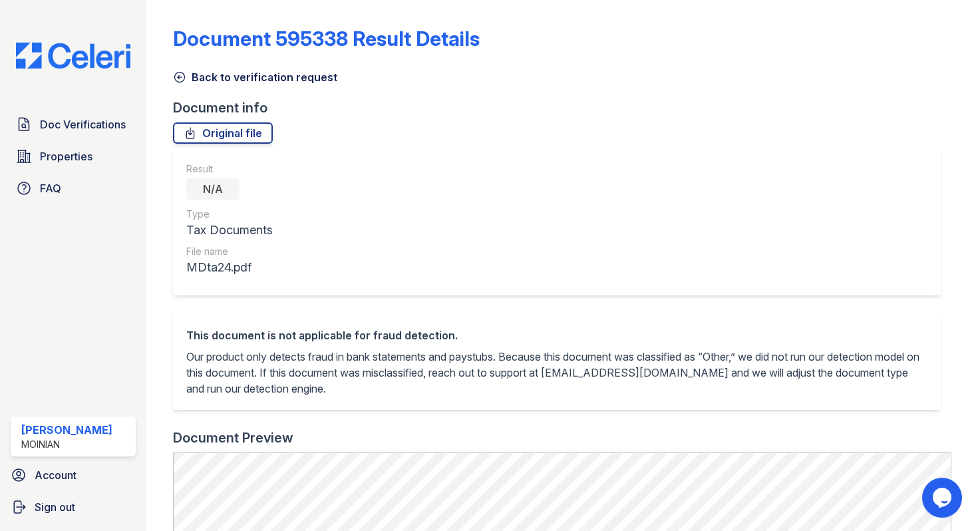
click at [183, 75] on icon at bounding box center [179, 77] width 13 height 13
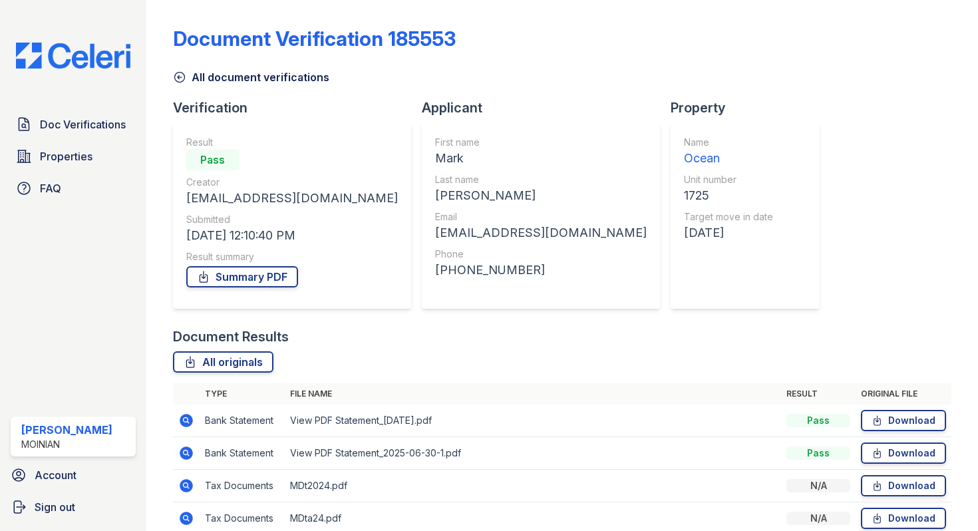
scroll to position [160, 0]
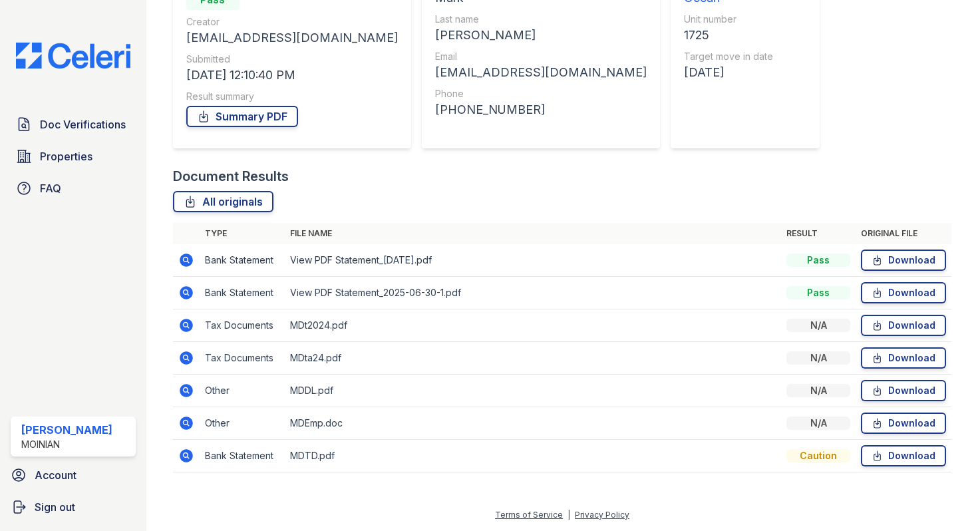
click at [188, 355] on icon at bounding box center [186, 357] width 13 height 13
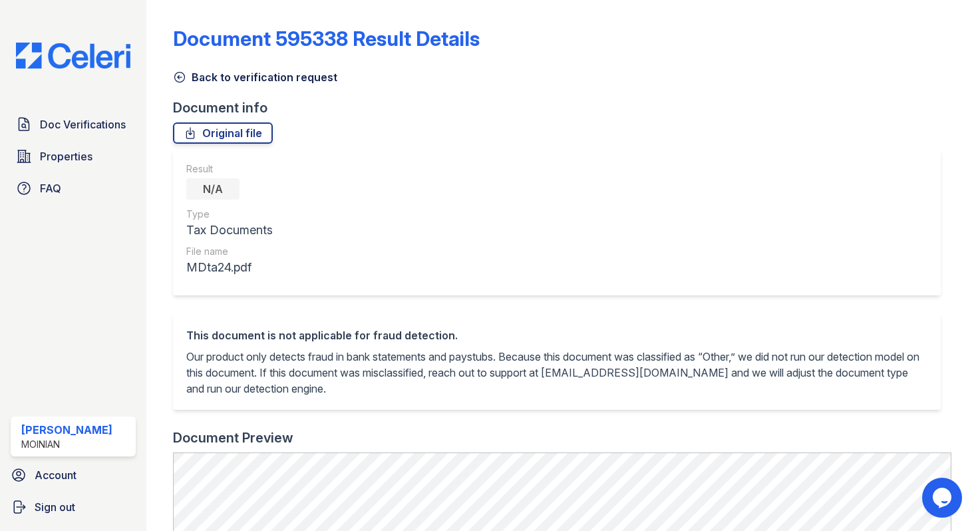
click at [407, 234] on div "Result N/A Type Tax Documents File name MDta24.pdf" at bounding box center [557, 222] width 768 height 146
click at [173, 78] on icon at bounding box center [179, 77] width 13 height 13
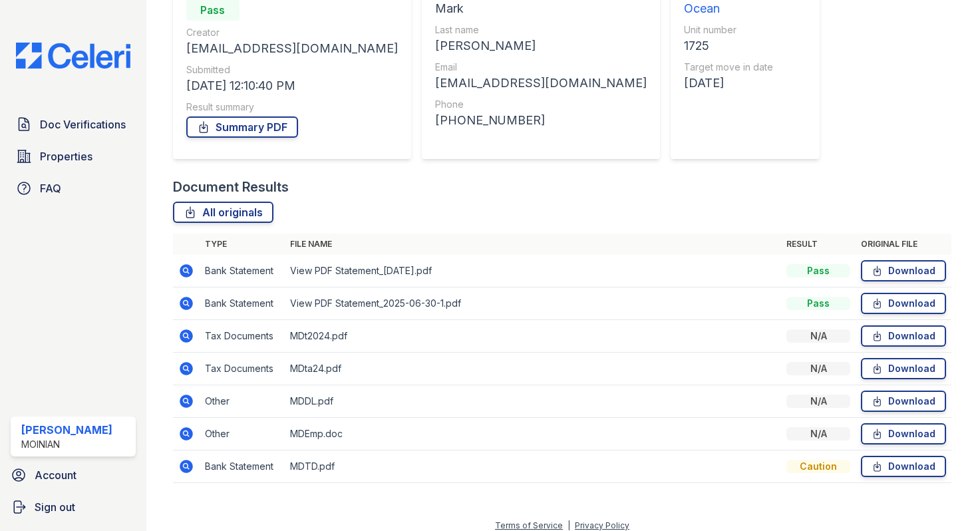
scroll to position [160, 0]
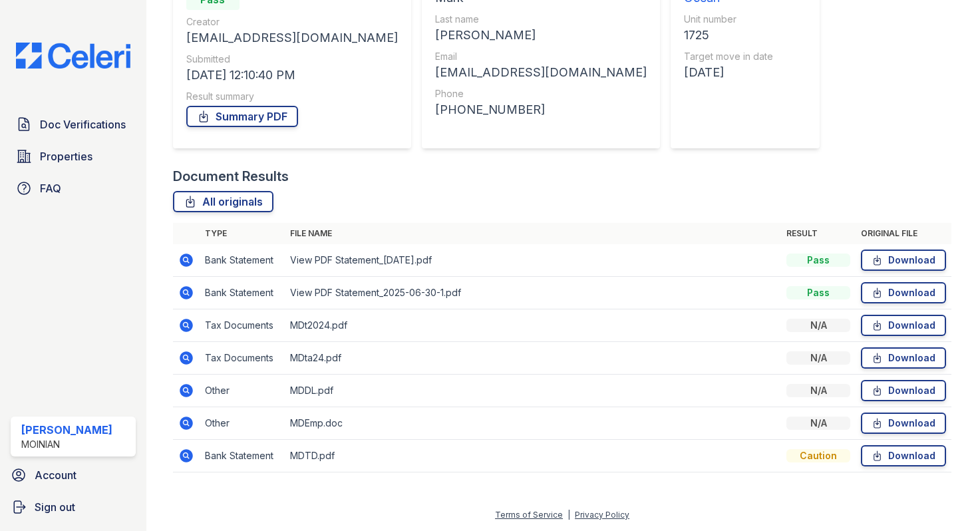
click at [188, 363] on icon at bounding box center [186, 357] width 13 height 13
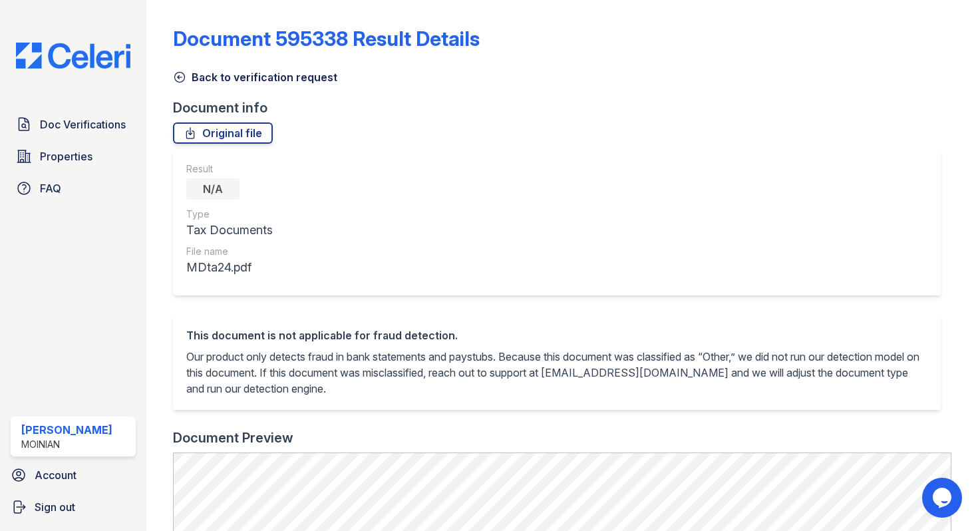
click at [181, 77] on icon at bounding box center [179, 78] width 10 height 10
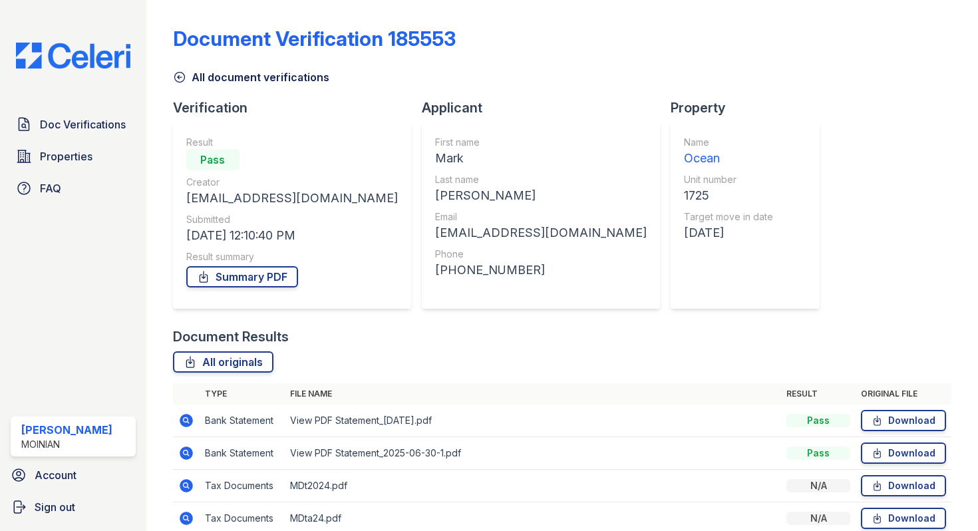
scroll to position [160, 0]
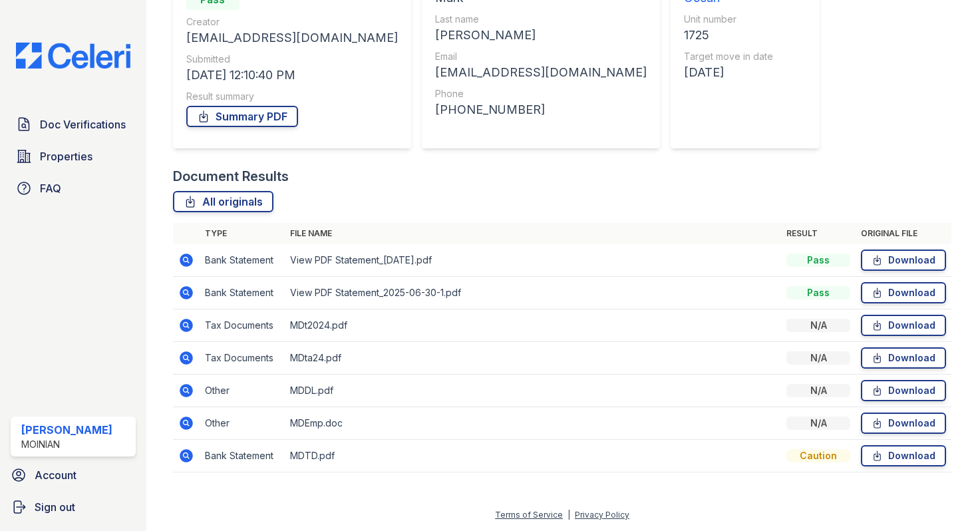
click at [185, 329] on icon at bounding box center [186, 325] width 13 height 13
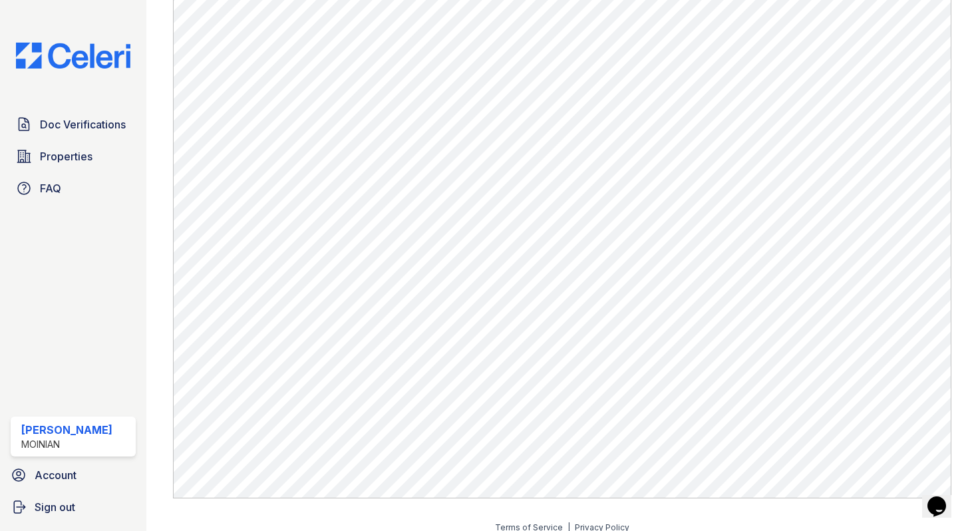
scroll to position [498, 0]
